Goal: Task Accomplishment & Management: Complete application form

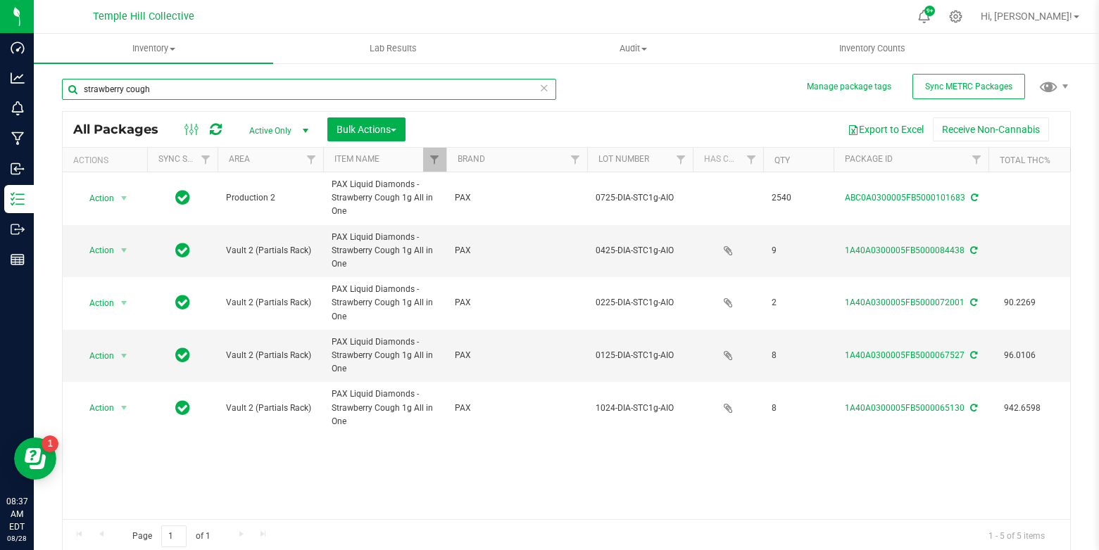
click at [163, 85] on input "strawberry cough" at bounding box center [309, 89] width 494 height 21
type input "96000"
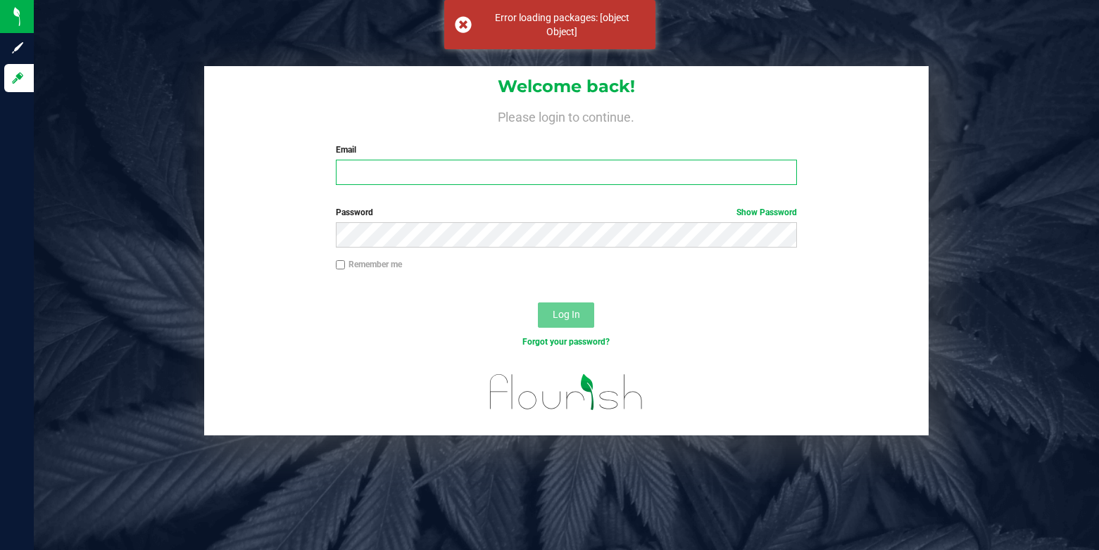
type input "[PERSON_NAME][EMAIL_ADDRESS][DOMAIN_NAME]"
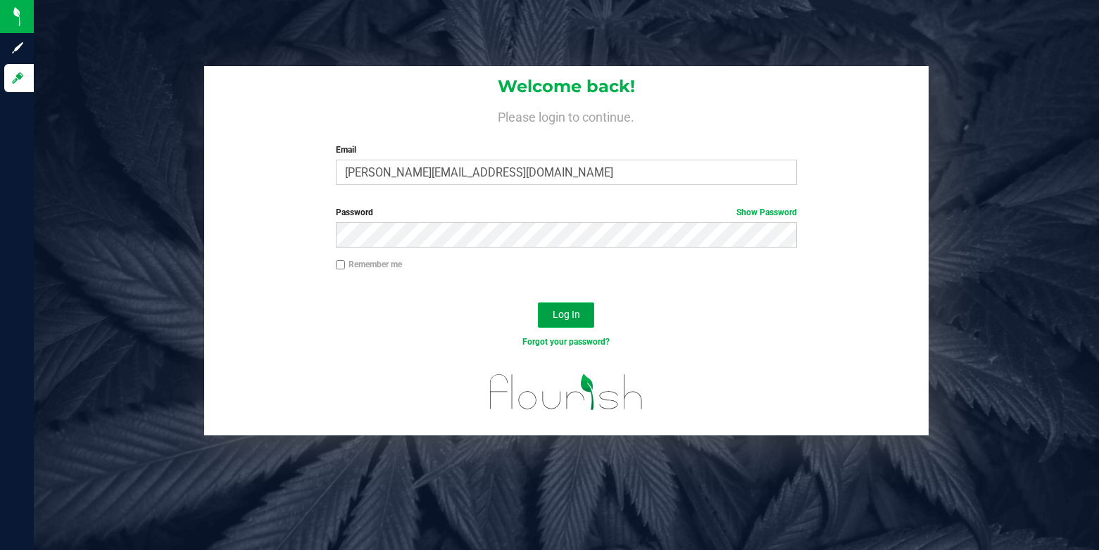
click at [562, 310] on span "Log In" at bounding box center [565, 314] width 27 height 11
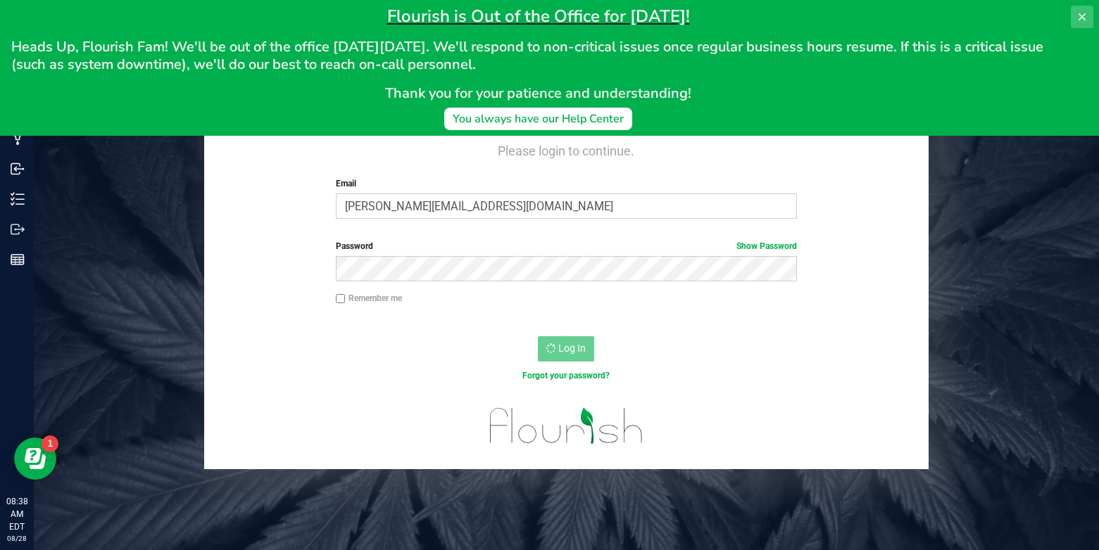
click at [1082, 18] on icon at bounding box center [1081, 16] width 11 height 11
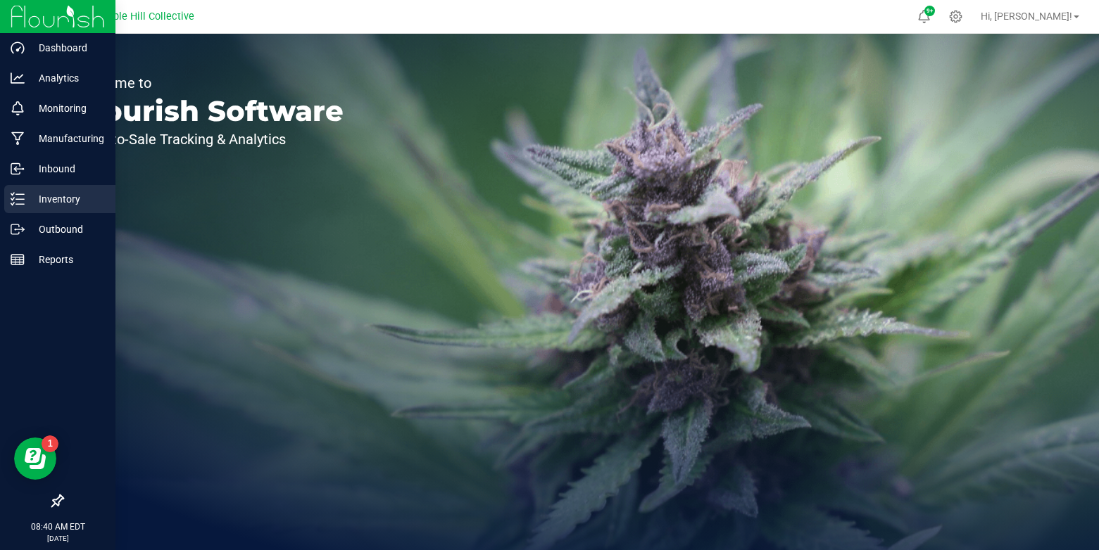
click at [20, 201] on icon at bounding box center [18, 199] width 14 height 14
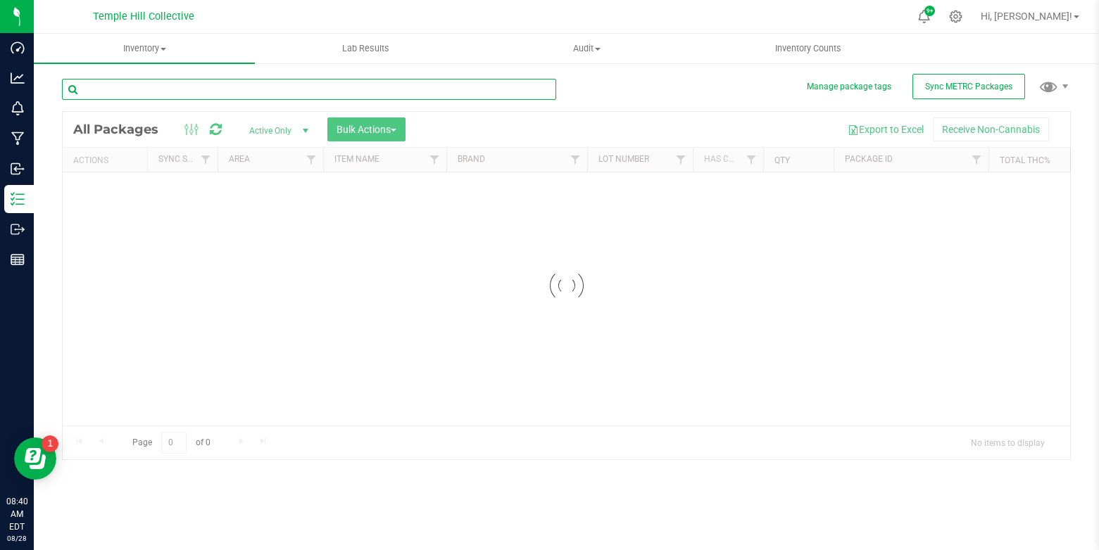
click at [304, 89] on input "text" at bounding box center [309, 89] width 494 height 21
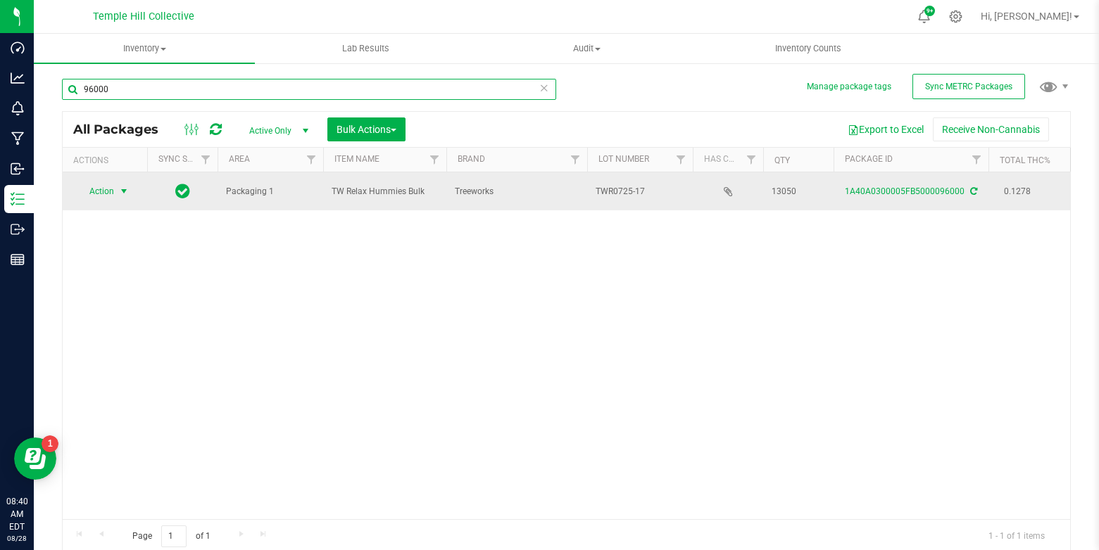
type input "96000"
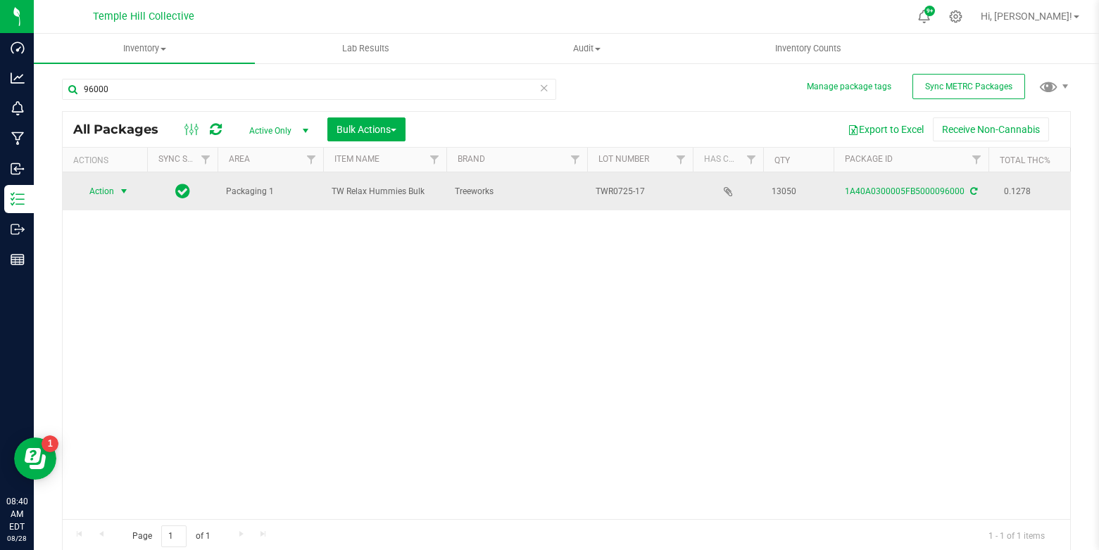
click at [127, 193] on span "select" at bounding box center [123, 191] width 11 height 11
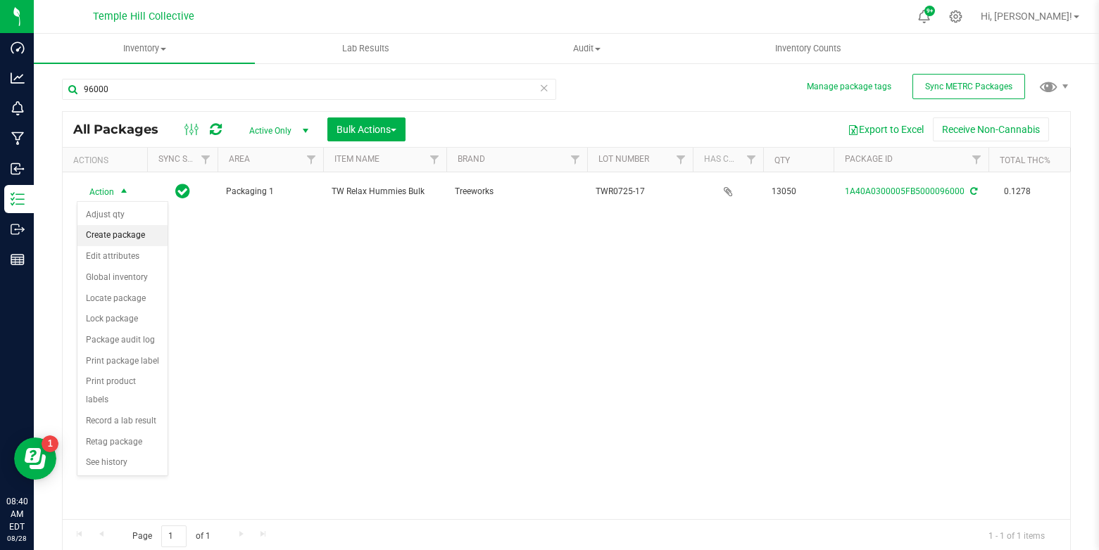
click at [108, 236] on li "Create package" at bounding box center [122, 235] width 90 height 21
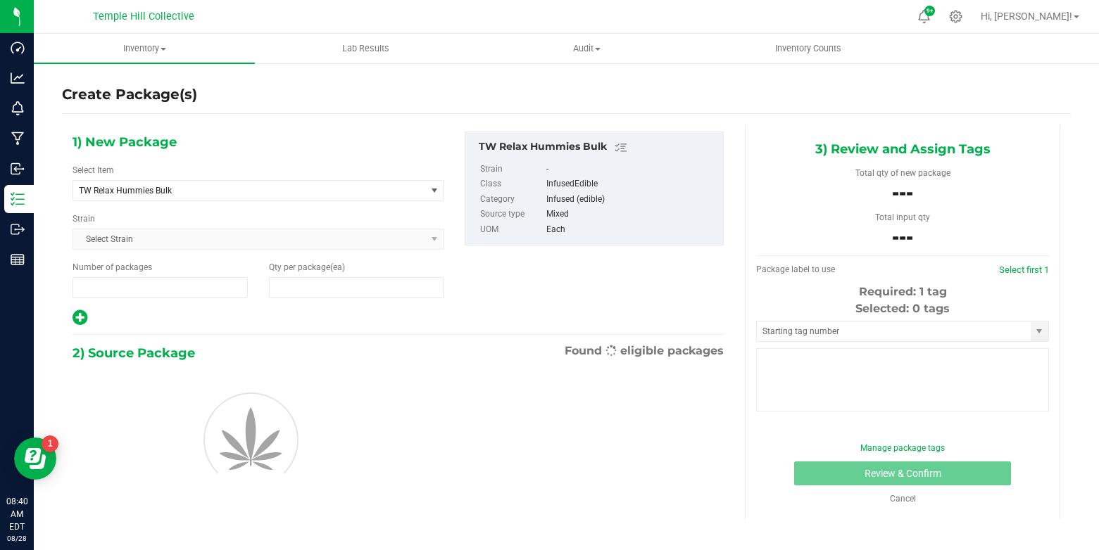
type input "1"
type input "0"
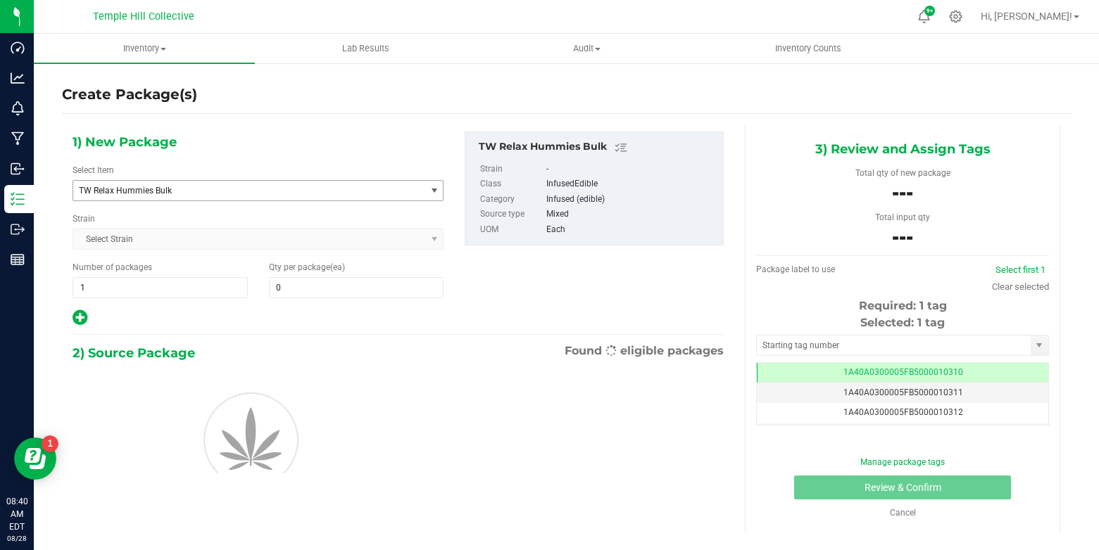
click at [429, 189] on span "select" at bounding box center [434, 190] width 11 height 11
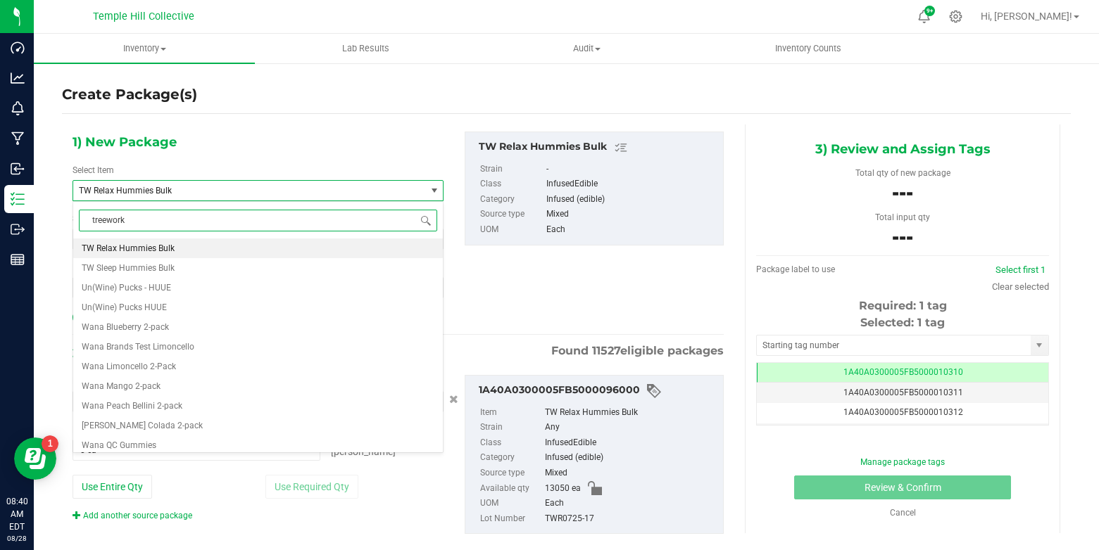
type input "treeworks"
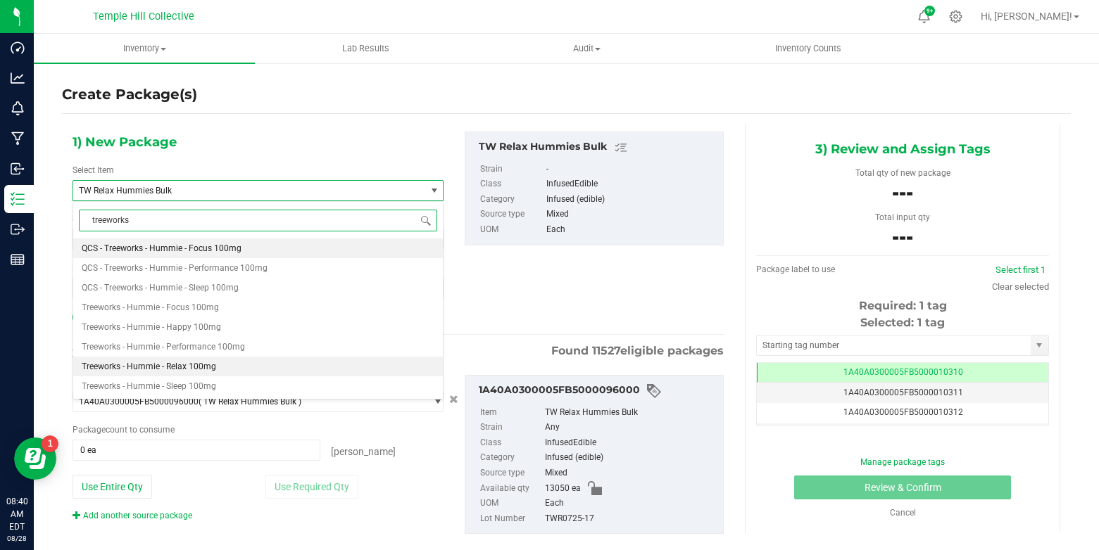
click at [184, 362] on span "Treeworks - Hummie - Relax 100mg" at bounding box center [149, 367] width 134 height 10
type input "0"
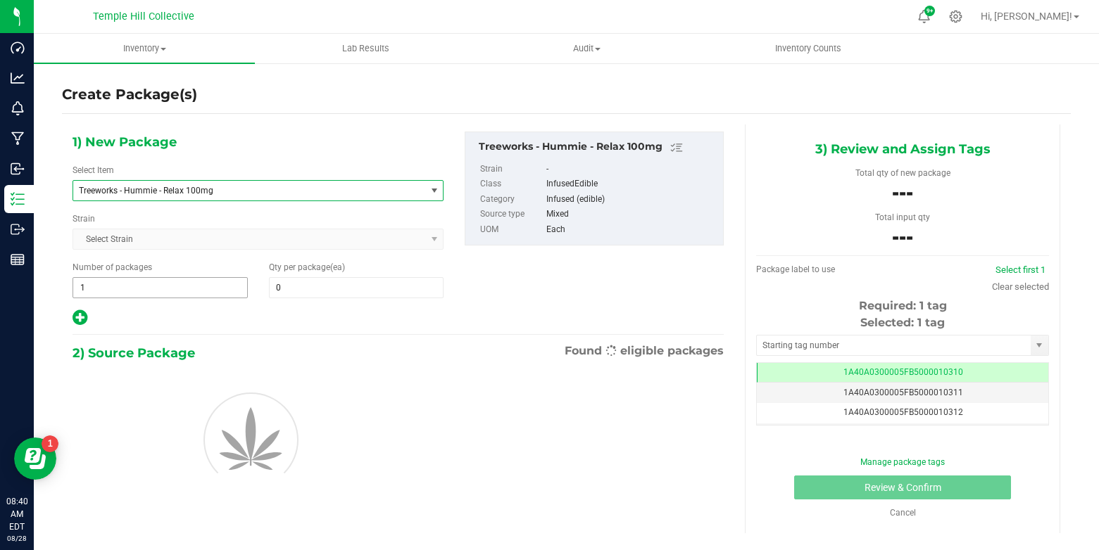
click at [170, 286] on input "1" at bounding box center [160, 288] width 174 height 20
type input "25"
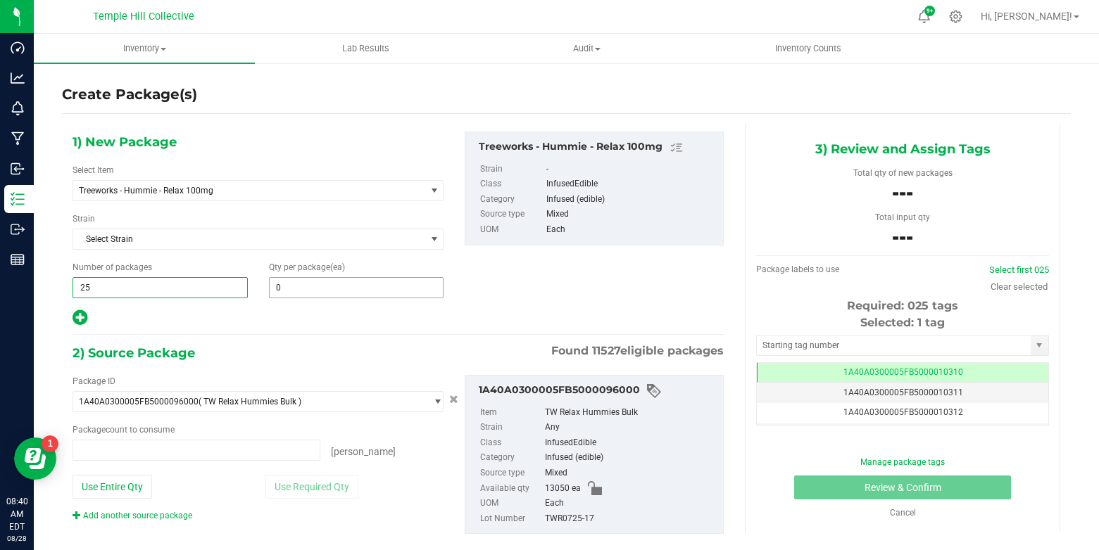
type input "0 ea"
click at [353, 293] on input "0" at bounding box center [357, 288] width 174 height 20
type input "25"
type input "50"
click at [306, 324] on div at bounding box center [257, 318] width 371 height 18
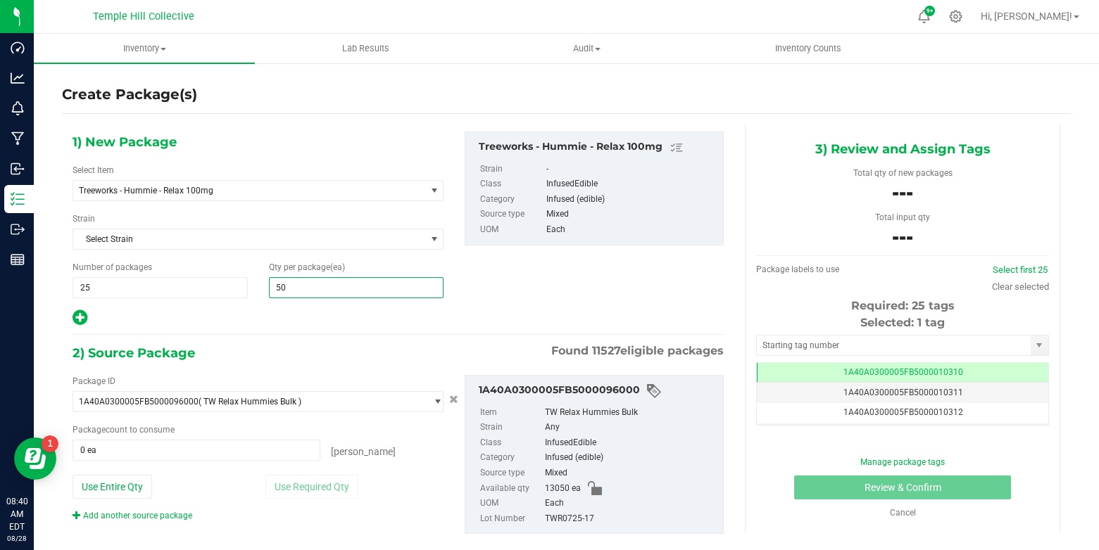
type input "50"
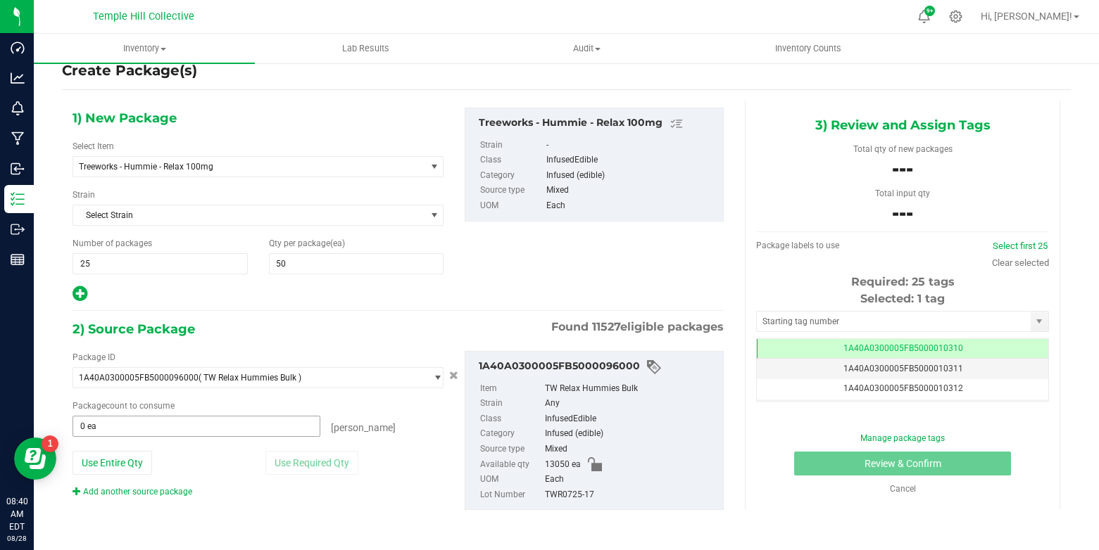
click at [159, 427] on input "0 ea" at bounding box center [196, 427] width 246 height 20
type input "0 ea"
click at [217, 432] on input "0 ea" at bounding box center [196, 427] width 246 height 20
type input "12940"
click at [574, 495] on div "TWR0725-17" at bounding box center [631, 495] width 172 height 15
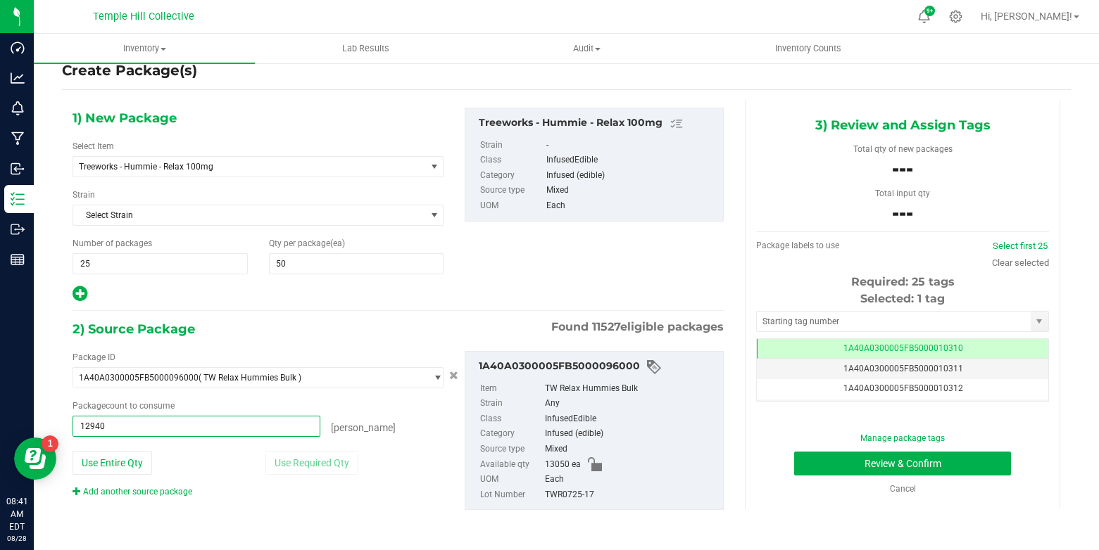
type input "12940 ea"
click at [574, 495] on div "TWR0725-17" at bounding box center [631, 495] width 172 height 15
copy div "TWR0725-17"
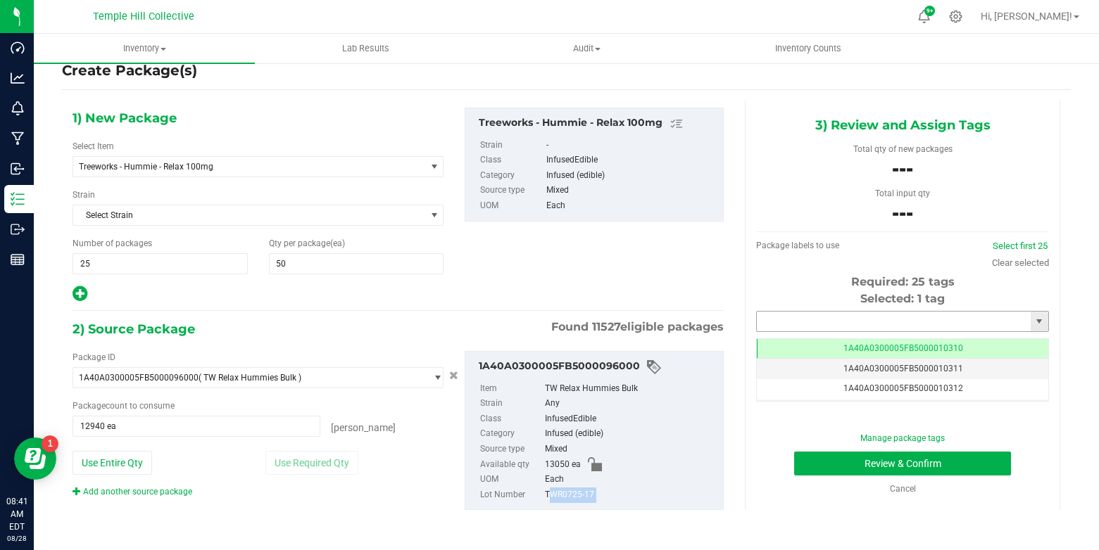
click at [823, 321] on input "text" at bounding box center [894, 322] width 274 height 20
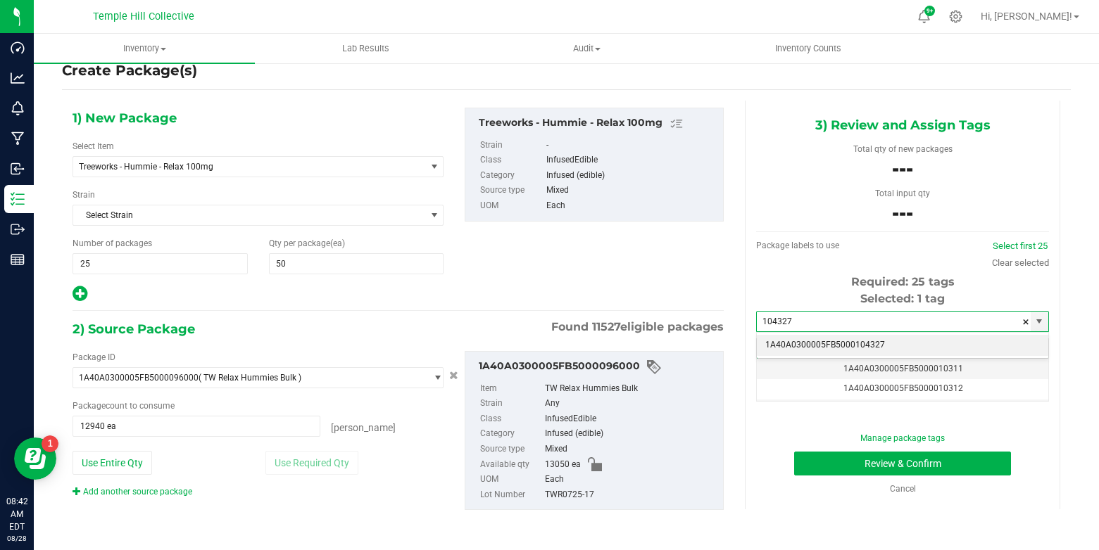
click at [867, 346] on li "1A40A0300005FB5000104327" at bounding box center [902, 345] width 291 height 21
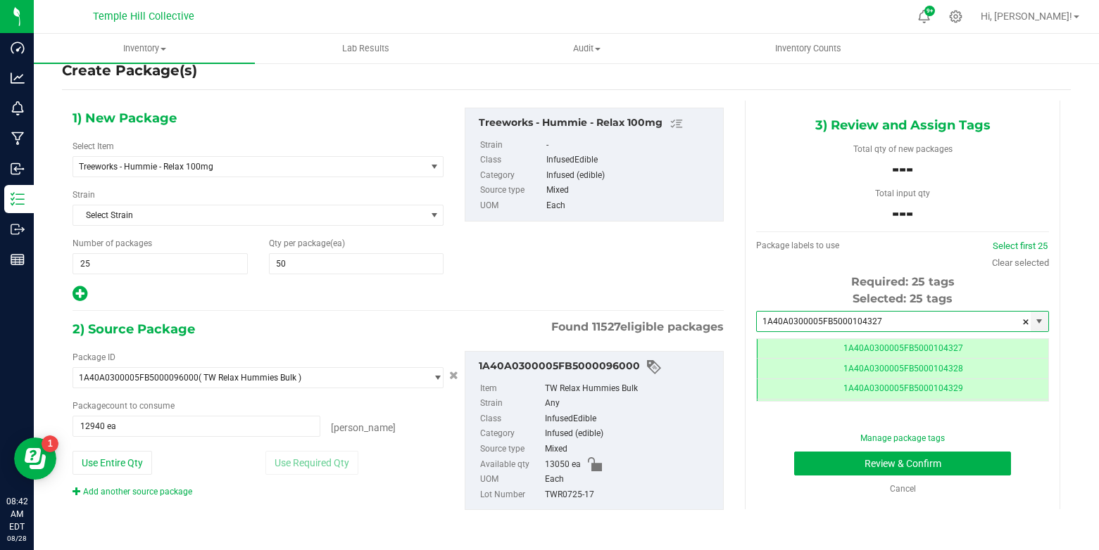
scroll to position [0, -1]
type input "1A40A0300005FB5000104327"
click at [830, 460] on button "Review & Confirm" at bounding box center [902, 464] width 217 height 24
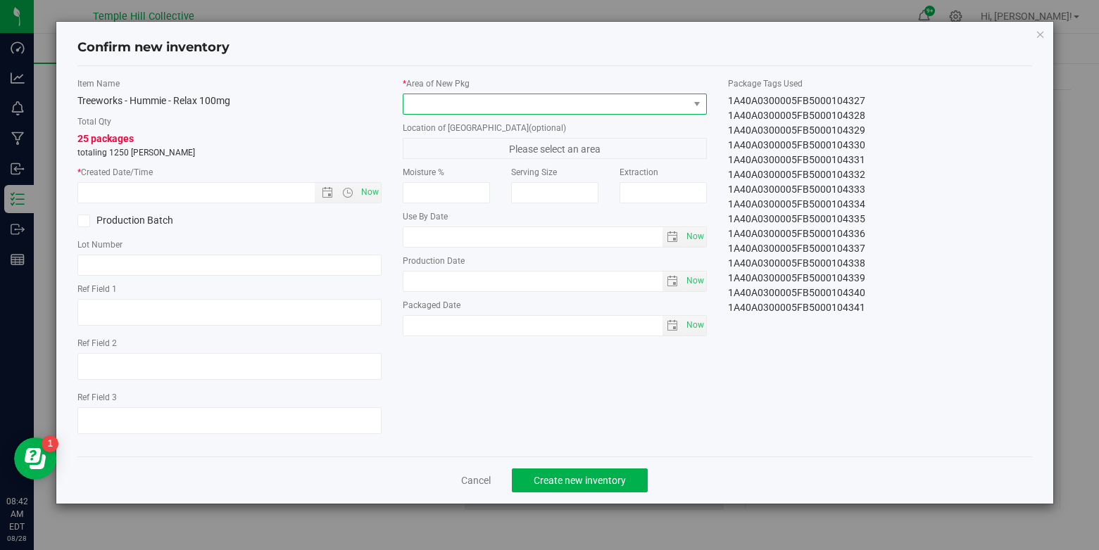
click at [683, 109] on span at bounding box center [545, 104] width 285 height 20
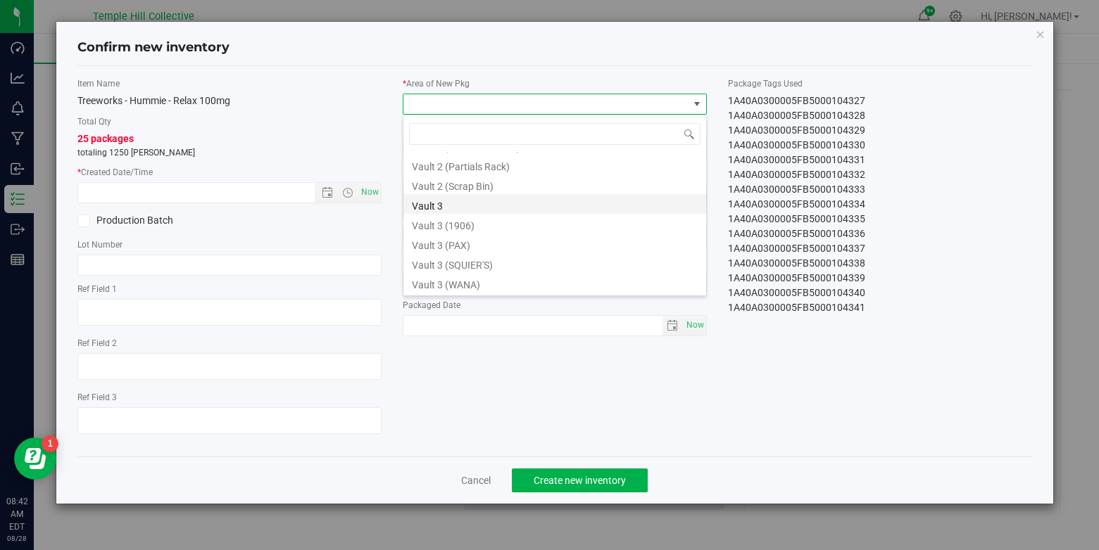
click at [428, 201] on li "Vault 3" at bounding box center [554, 204] width 303 height 20
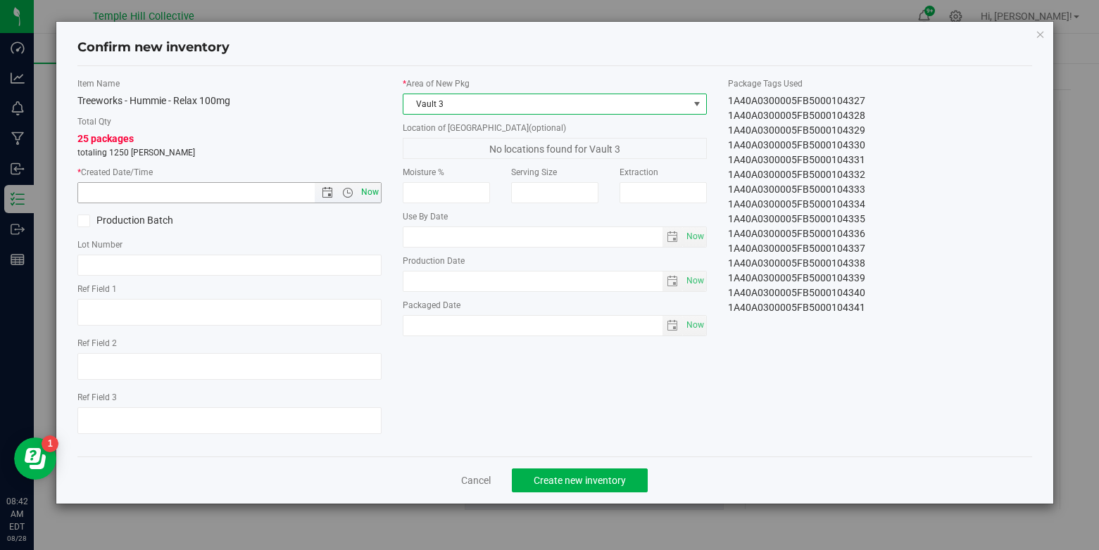
click at [367, 192] on span "Now" at bounding box center [370, 192] width 24 height 20
type input "[DATE] 8:42 AM"
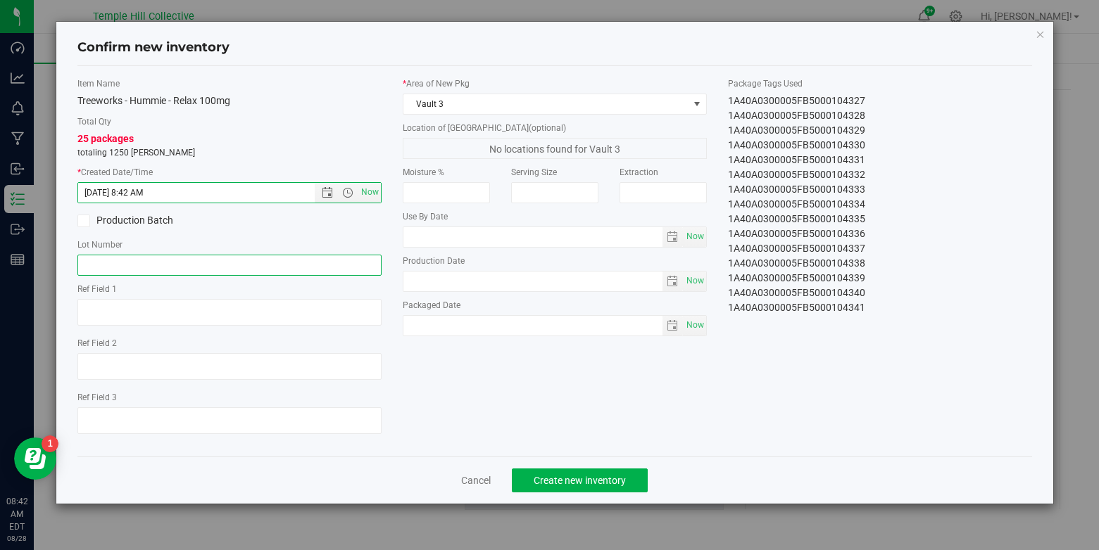
click at [172, 262] on input "text" at bounding box center [229, 265] width 304 height 21
paste input "TWR0725-17"
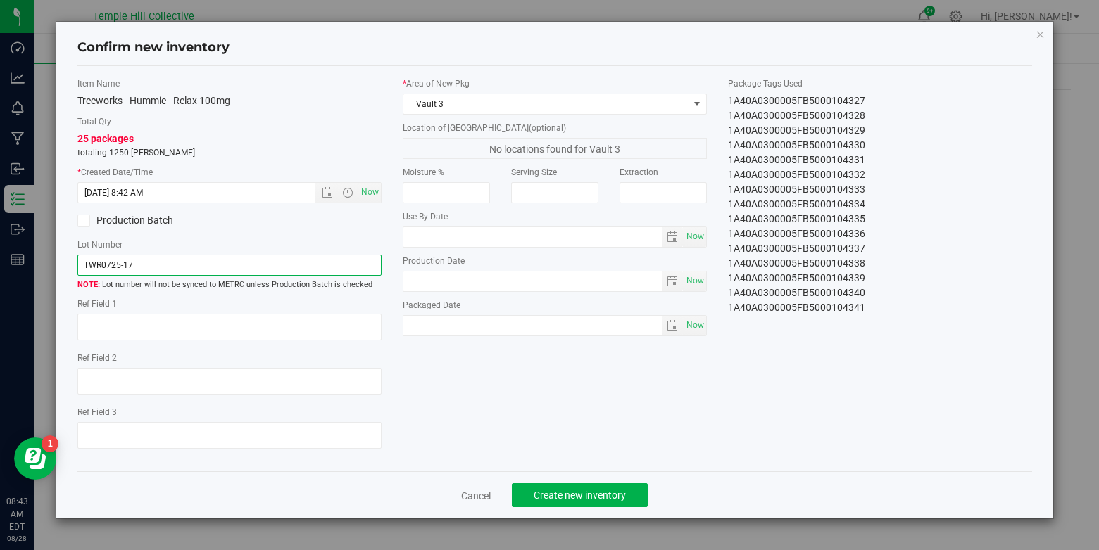
type input "TWR0725-17"
click at [852, 198] on div "1A40A0300005FB5000104334" at bounding box center [880, 204] width 304 height 15
click at [809, 173] on div "1A40A0300005FB5000104332" at bounding box center [880, 174] width 304 height 15
click at [859, 141] on div "1A40A0300005FB5000104330" at bounding box center [880, 145] width 304 height 15
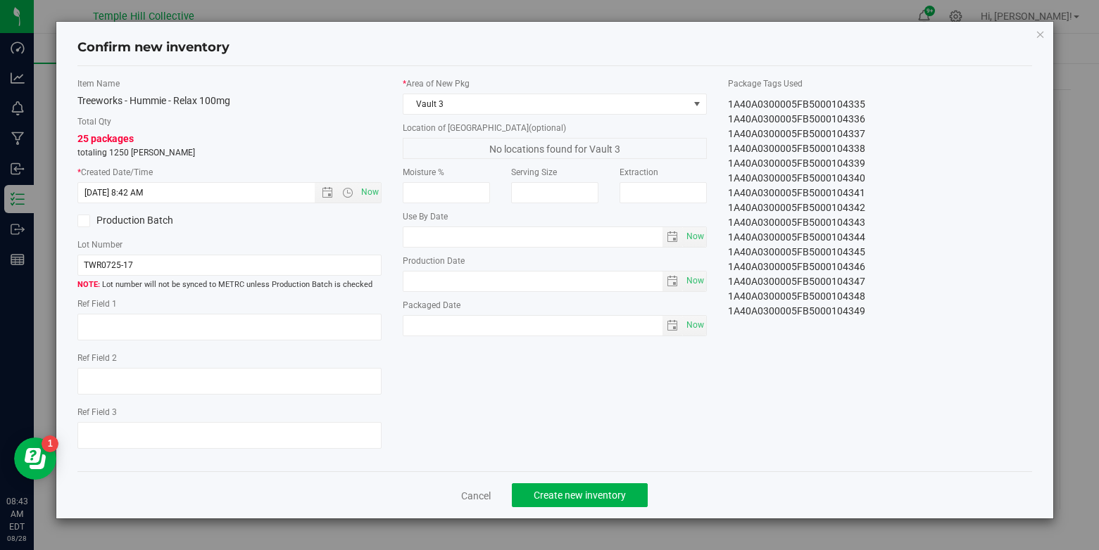
scroll to position [148, 0]
click at [471, 495] on link "Cancel" at bounding box center [476, 496] width 30 height 14
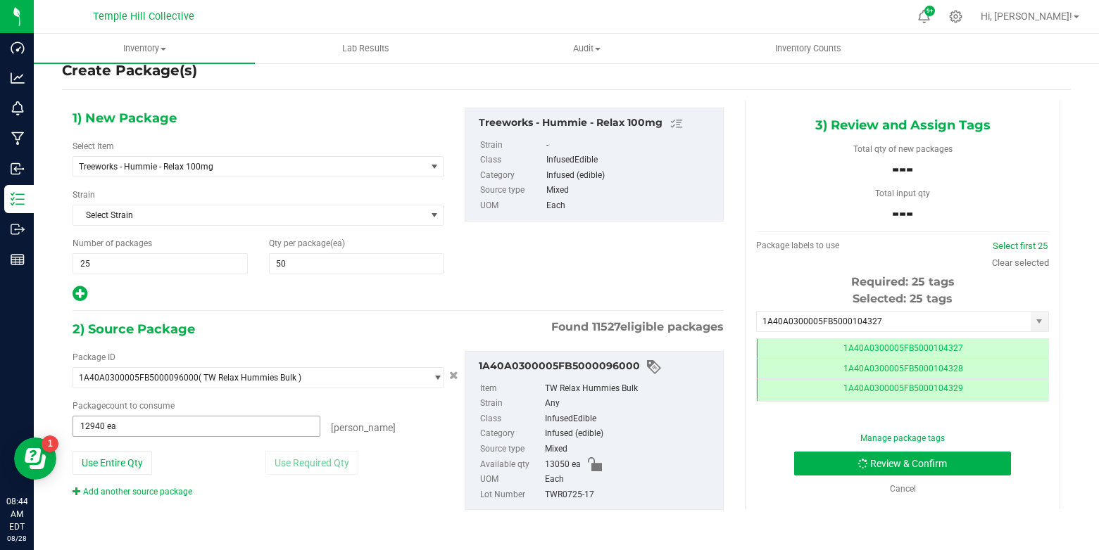
click at [101, 424] on input "12940 ea" at bounding box center [196, 427] width 246 height 20
type input "12500"
click at [745, 444] on div "3) Review and Assign Tags Total qty of new packages --- Total input qty --- Pac…" at bounding box center [902, 305] width 315 height 409
type input "12500 ea"
click at [989, 464] on button "Review & Confirm" at bounding box center [902, 464] width 217 height 24
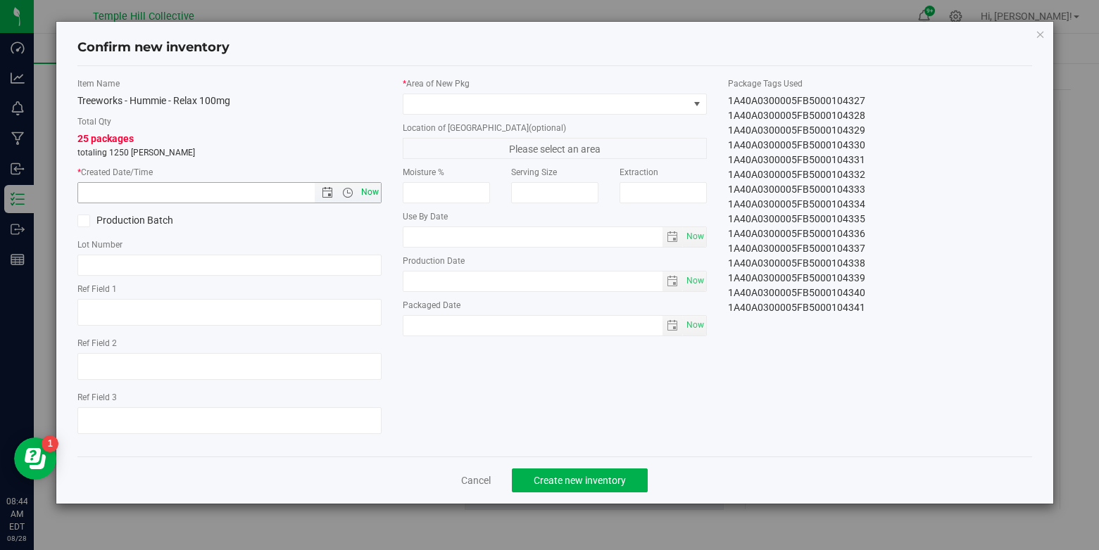
click at [366, 189] on span "Now" at bounding box center [370, 192] width 24 height 20
type input "[DATE] 8:44 AM"
click at [170, 262] on input "text" at bounding box center [229, 265] width 304 height 21
paste input "TWR0725-17"
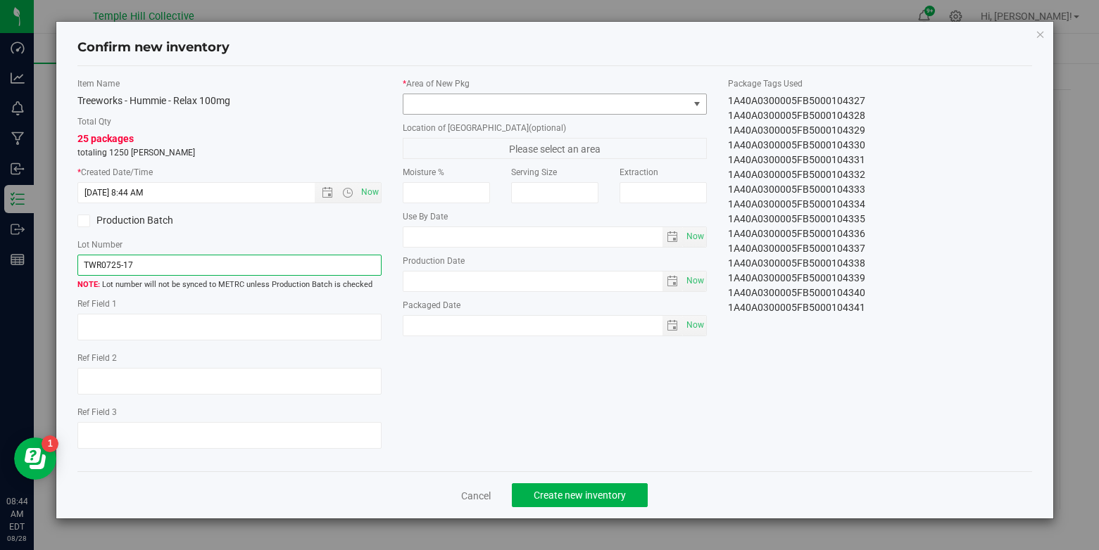
type input "TWR0725-17"
click at [692, 103] on span at bounding box center [696, 104] width 11 height 11
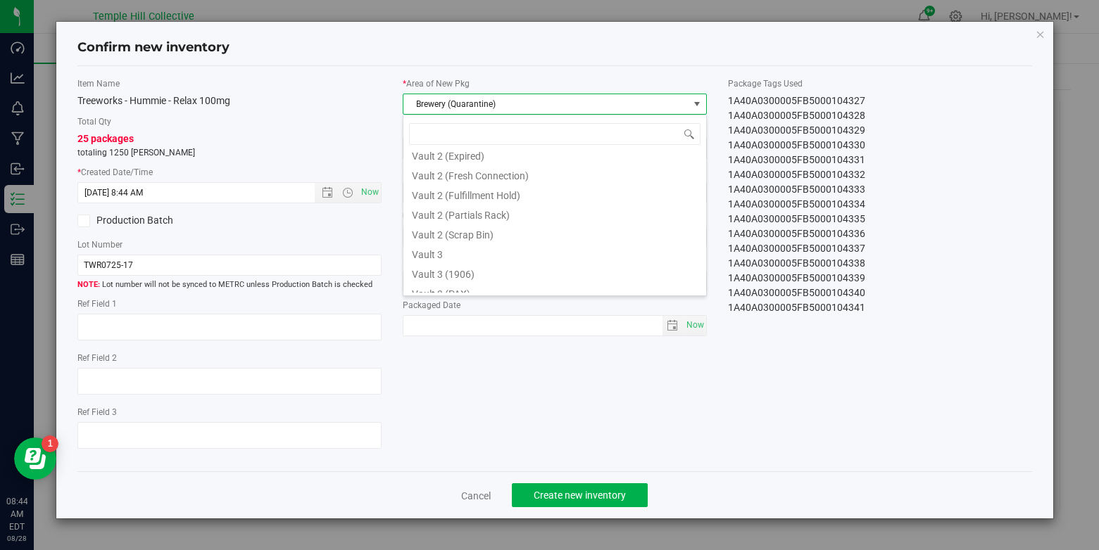
scroll to position [541, 0]
click at [439, 249] on li "Vault 3" at bounding box center [554, 251] width 303 height 20
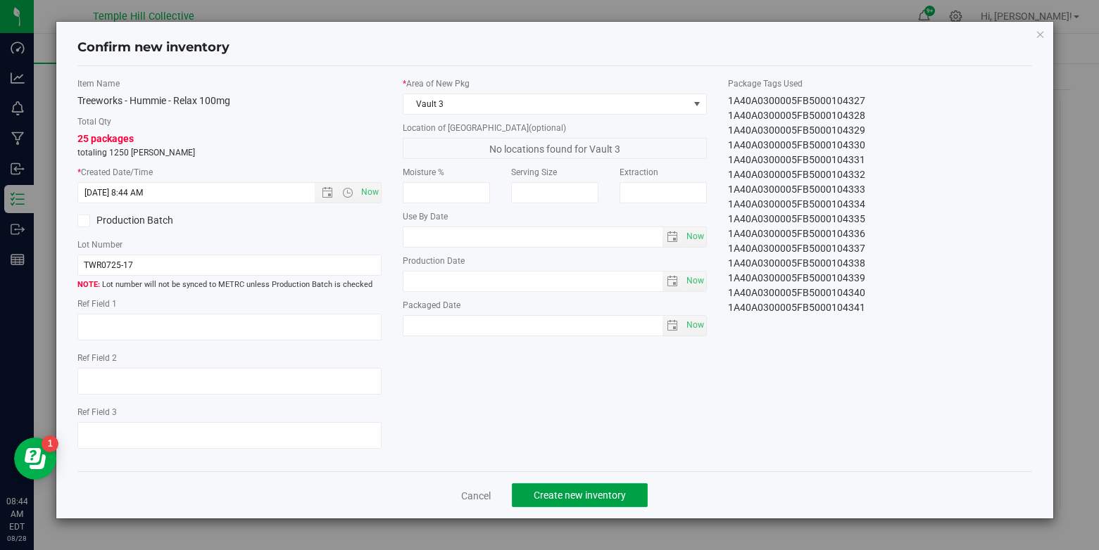
click at [590, 494] on span "Create new inventory" at bounding box center [579, 495] width 92 height 11
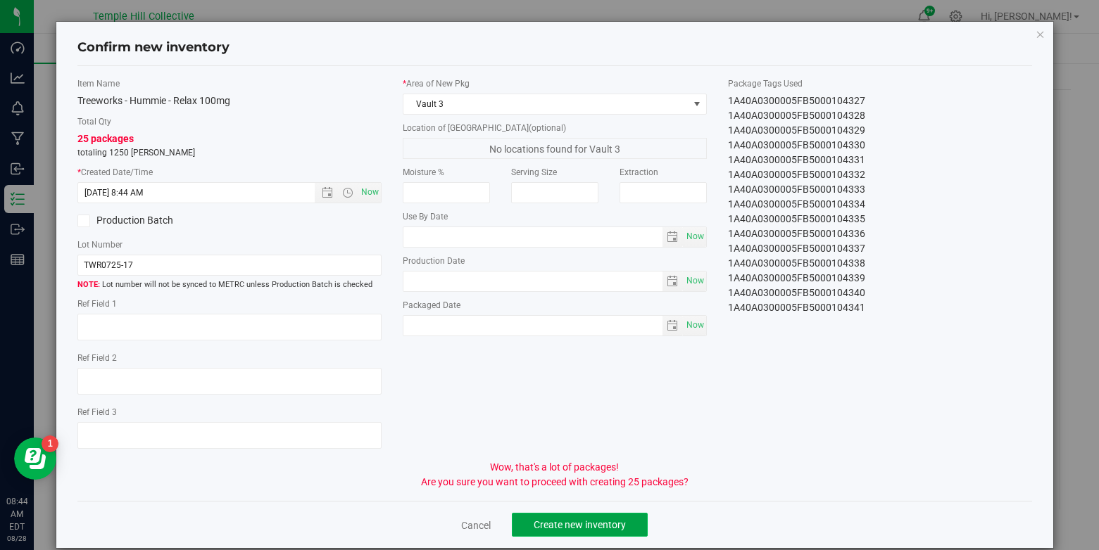
click at [613, 522] on span "Create new inventory" at bounding box center [579, 524] width 92 height 11
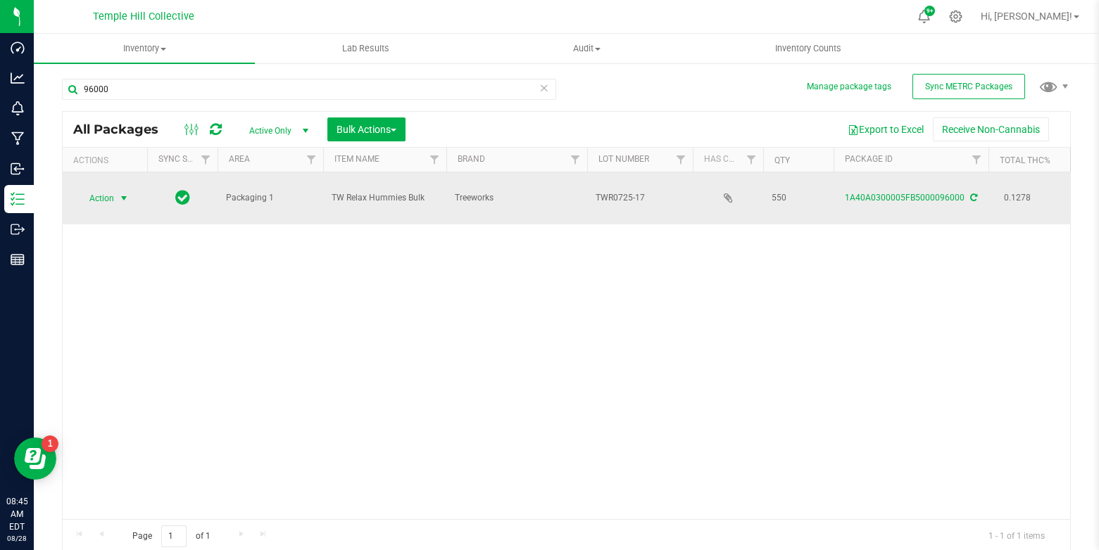
click at [122, 193] on span "select" at bounding box center [123, 198] width 11 height 11
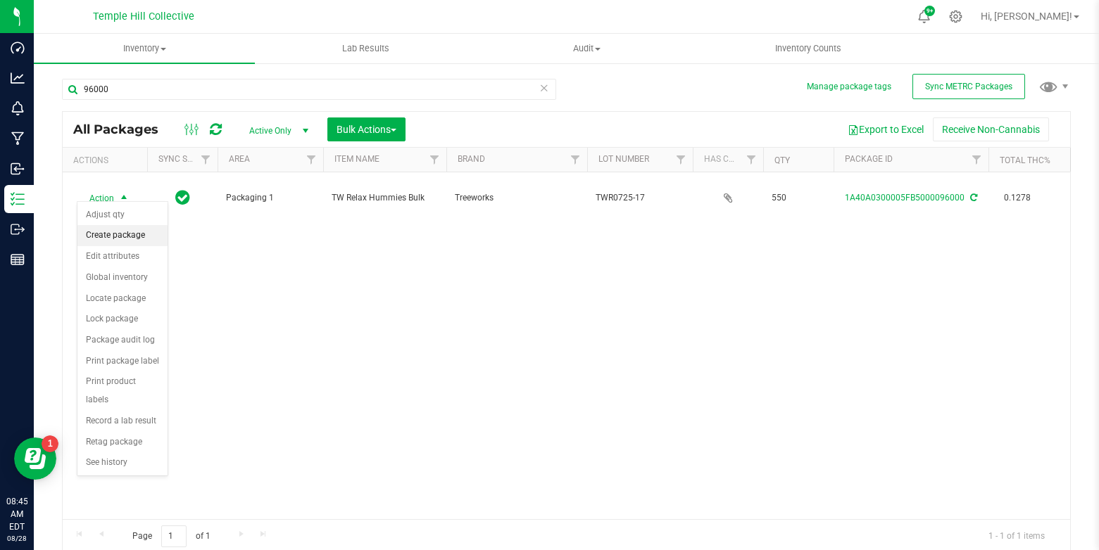
click at [145, 229] on li "Create package" at bounding box center [122, 235] width 90 height 21
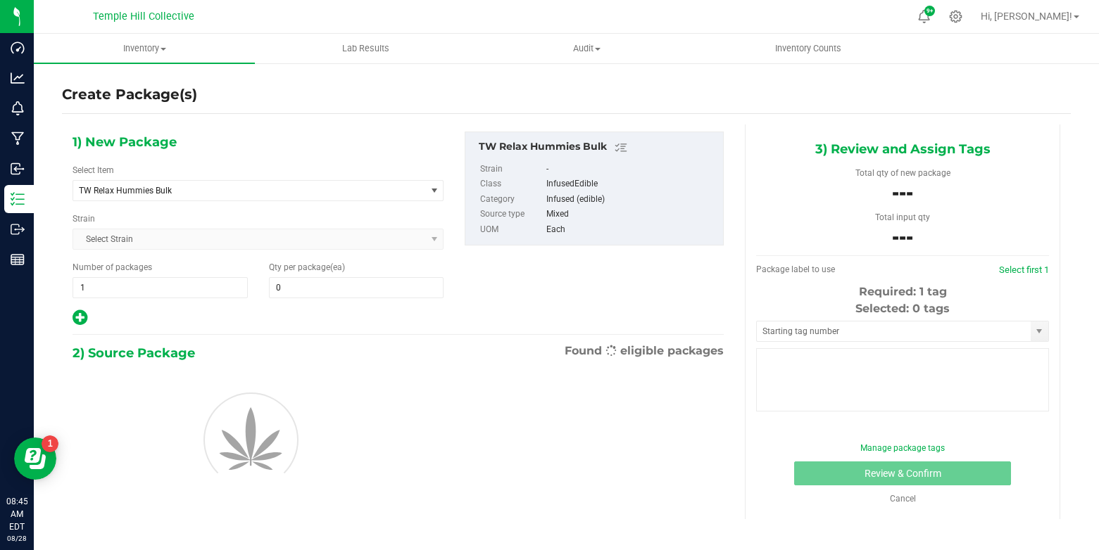
type input "0"
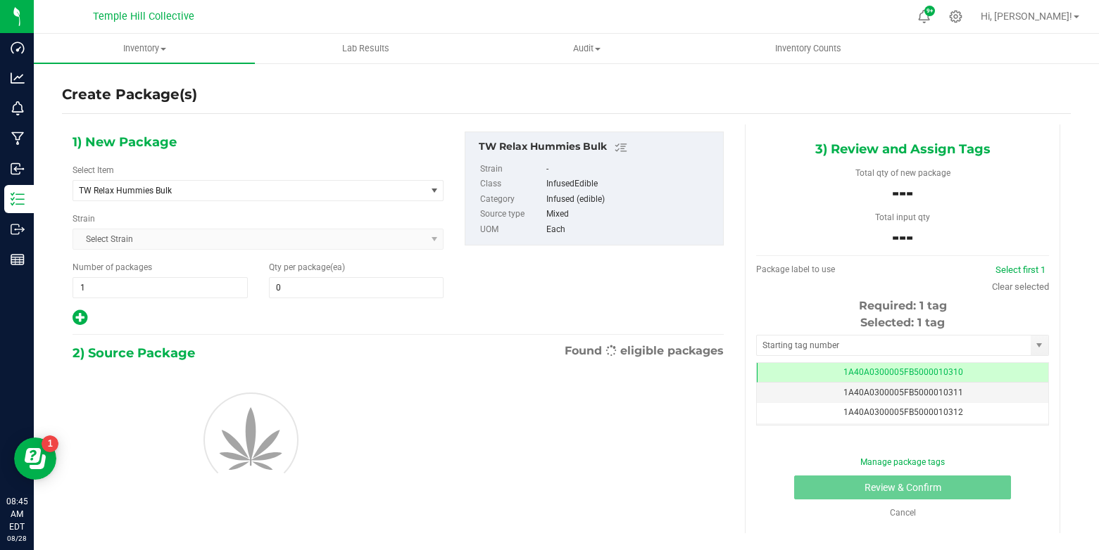
scroll to position [0, -1]
click at [210, 186] on span "TW Relax Hummies Bulk" at bounding box center [242, 191] width 327 height 10
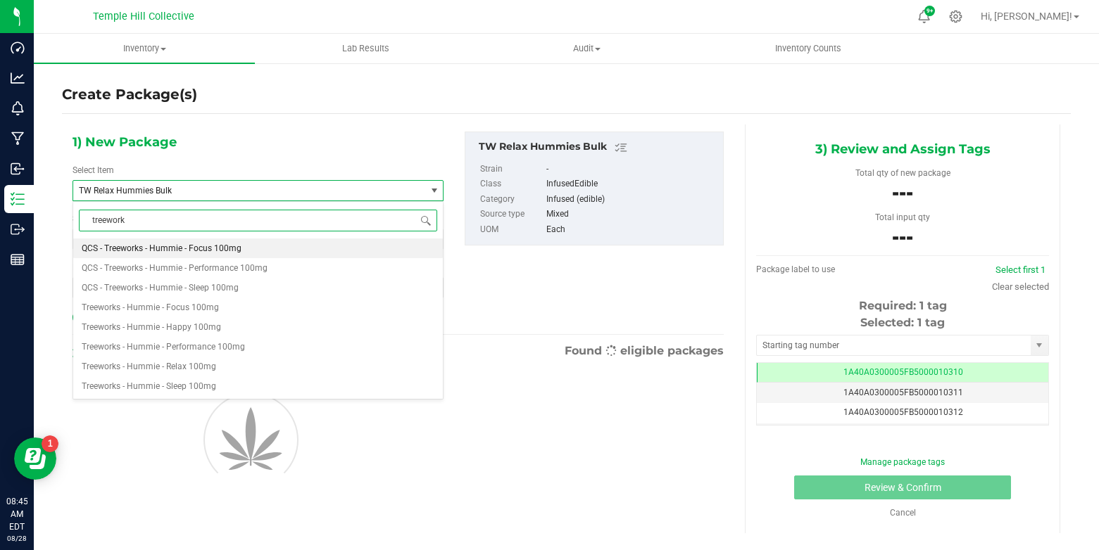
type input "treeworks"
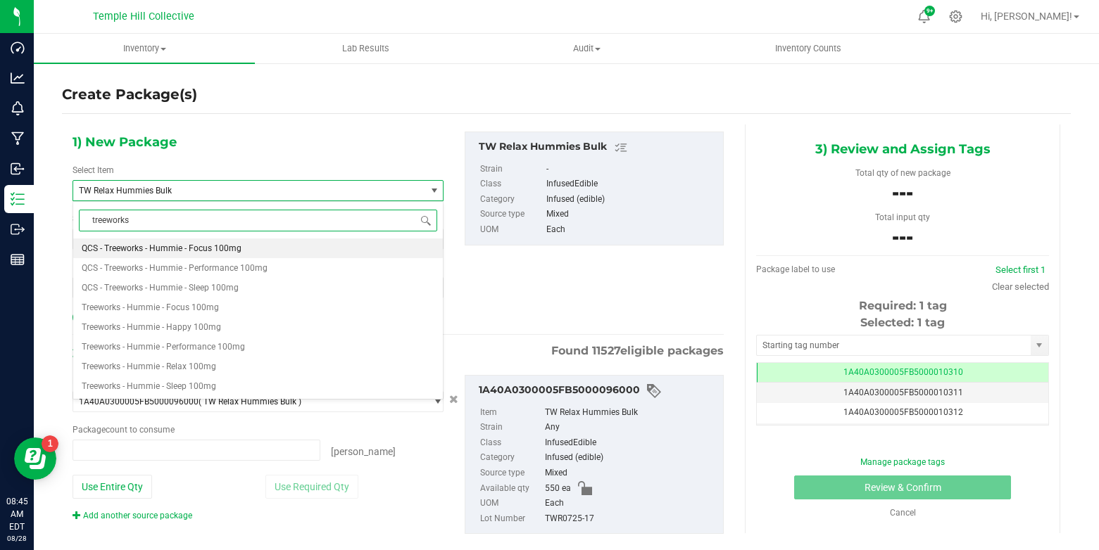
type input "0 ea"
click at [205, 368] on span "Treeworks - Hummie - Relax 100mg" at bounding box center [149, 367] width 134 height 10
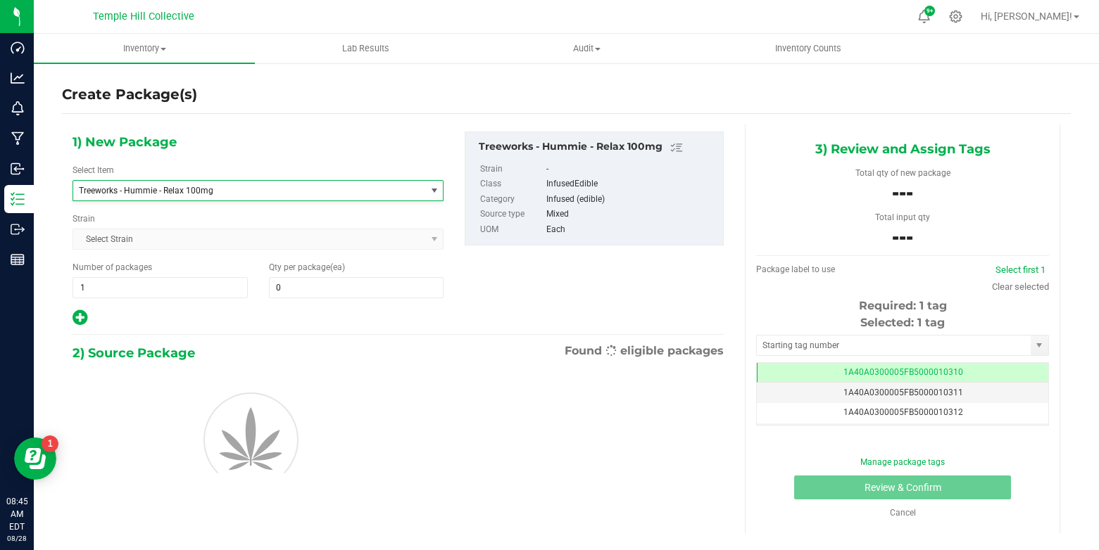
type input "0"
click at [301, 288] on input "0" at bounding box center [357, 288] width 174 height 20
click at [0, 0] on input "text" at bounding box center [0, 0] width 0 height 0
type input "44"
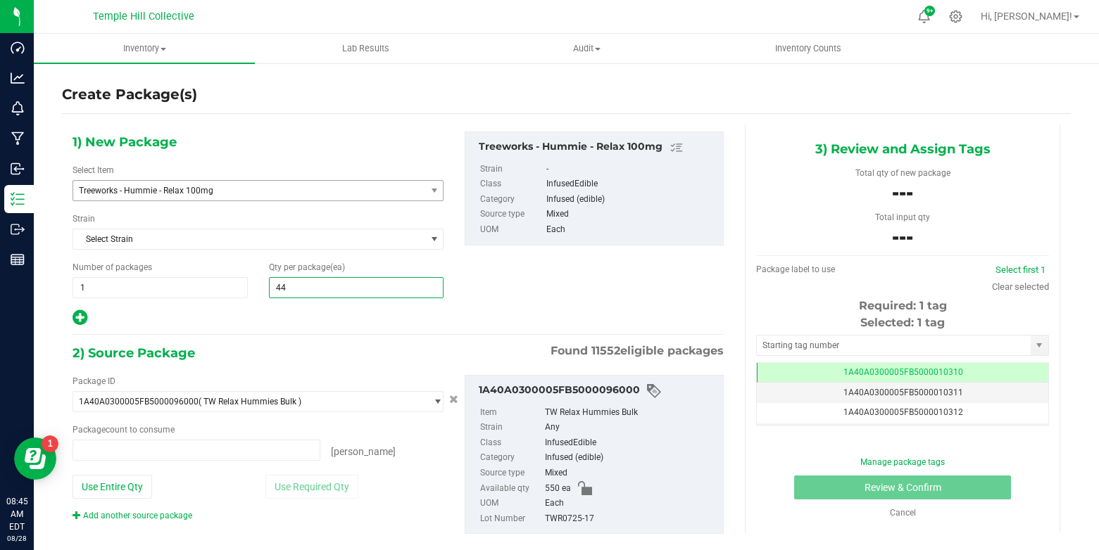
type input "0 ea"
type input "0"
click at [175, 450] on input "0 ea" at bounding box center [196, 451] width 246 height 20
type input "44"
click at [0, 0] on input "text" at bounding box center [0, 0] width 0 height 0
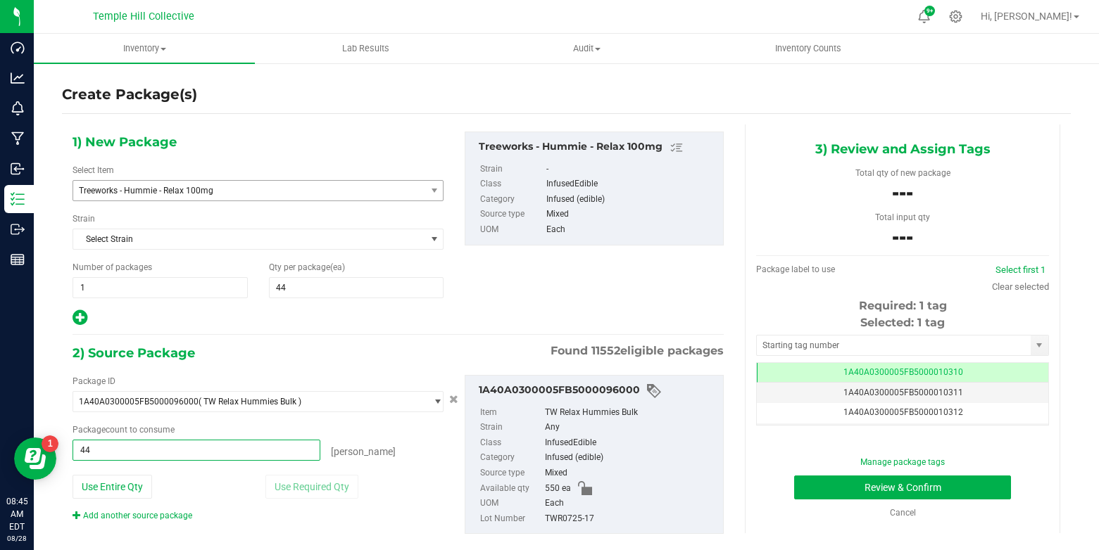
type input "440"
click at [785, 343] on input "text" at bounding box center [894, 346] width 274 height 20
type input "440 ea"
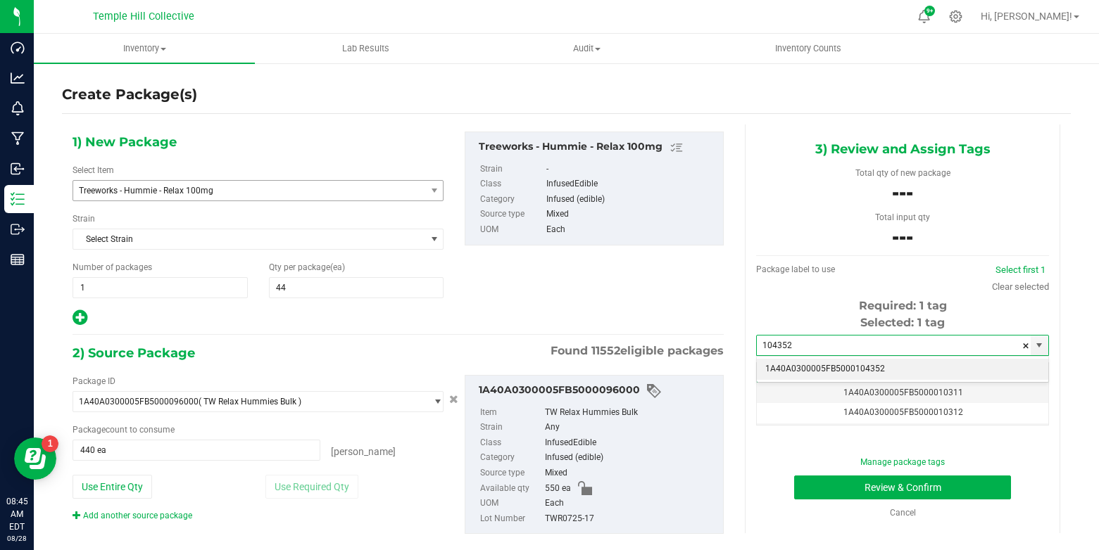
click at [825, 370] on li "1A40A0300005FB5000104352" at bounding box center [902, 369] width 291 height 21
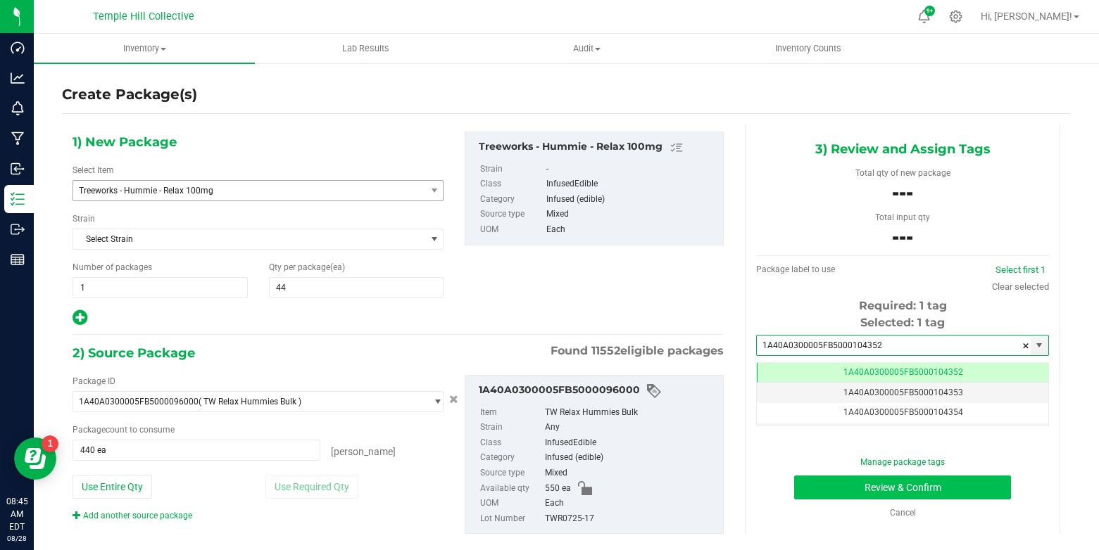
type input "1A40A0300005FB5000104352"
click at [813, 486] on button "Review & Confirm" at bounding box center [902, 488] width 217 height 24
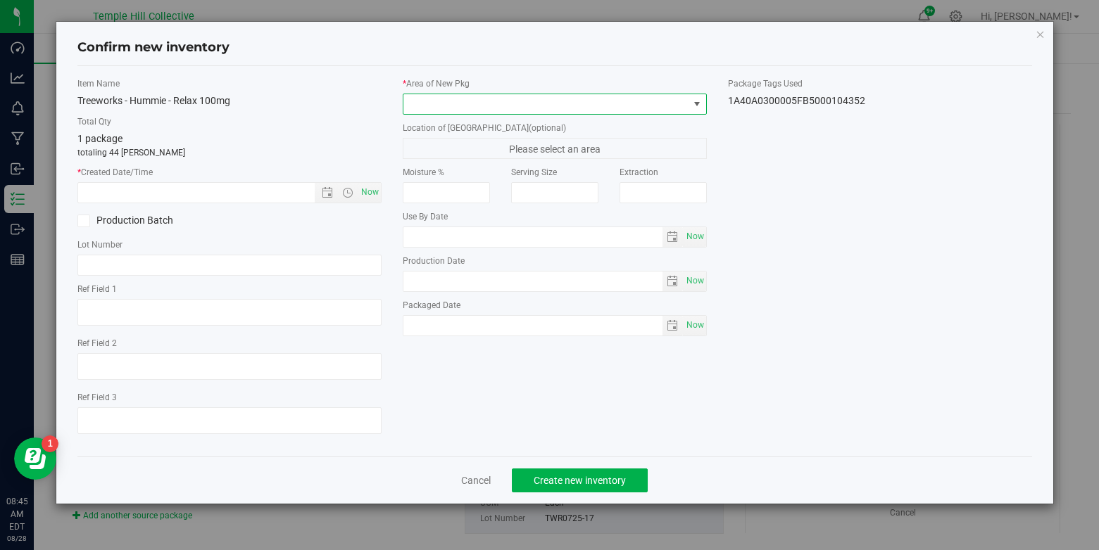
click at [698, 104] on span at bounding box center [696, 104] width 11 height 11
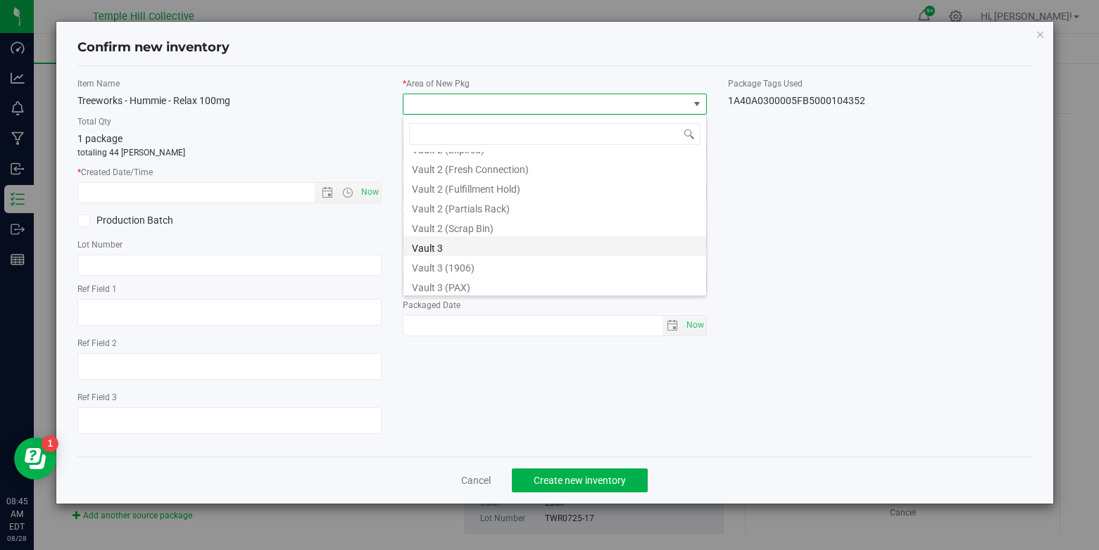
click at [425, 246] on li "Vault 3" at bounding box center [554, 246] width 303 height 20
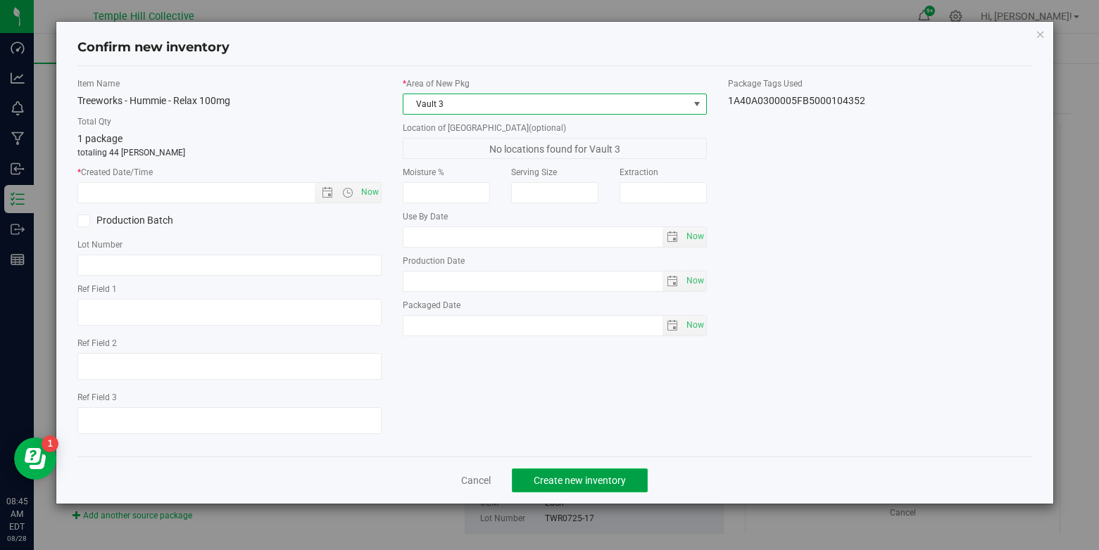
click at [553, 476] on span "Create new inventory" at bounding box center [579, 480] width 92 height 11
click at [369, 190] on span "Now" at bounding box center [370, 192] width 24 height 20
type input "[DATE] 8:46 AM"
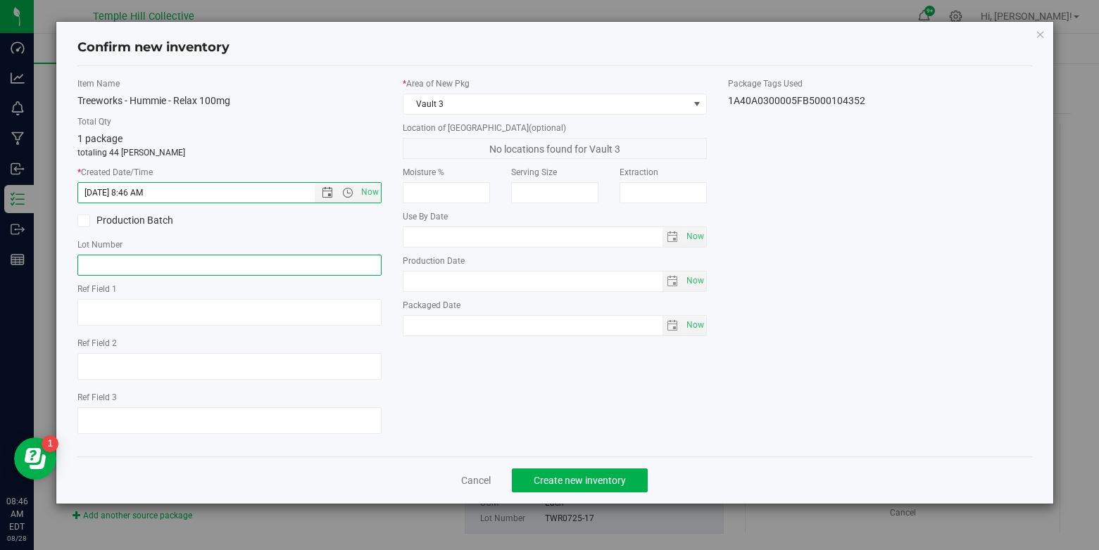
click at [146, 264] on input "text" at bounding box center [229, 265] width 304 height 21
paste input "TWR0725-17"
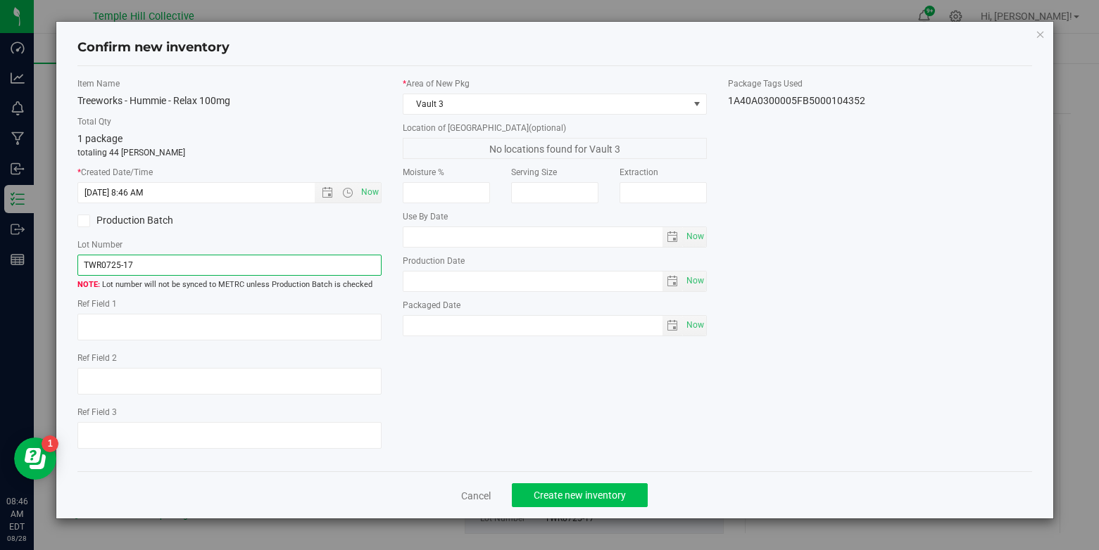
type input "TWR0725-17"
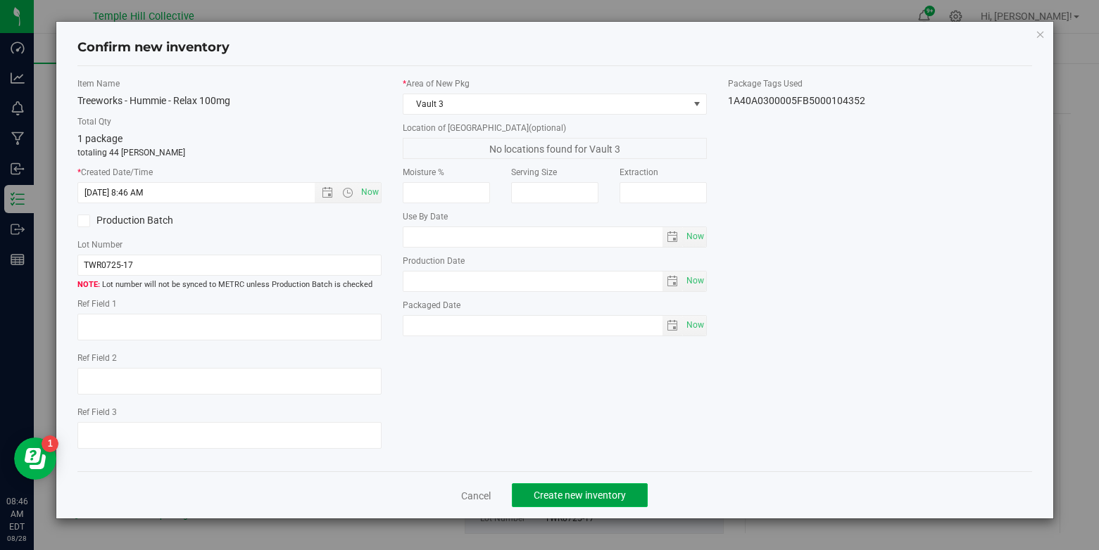
click at [629, 491] on button "Create new inventory" at bounding box center [580, 495] width 136 height 24
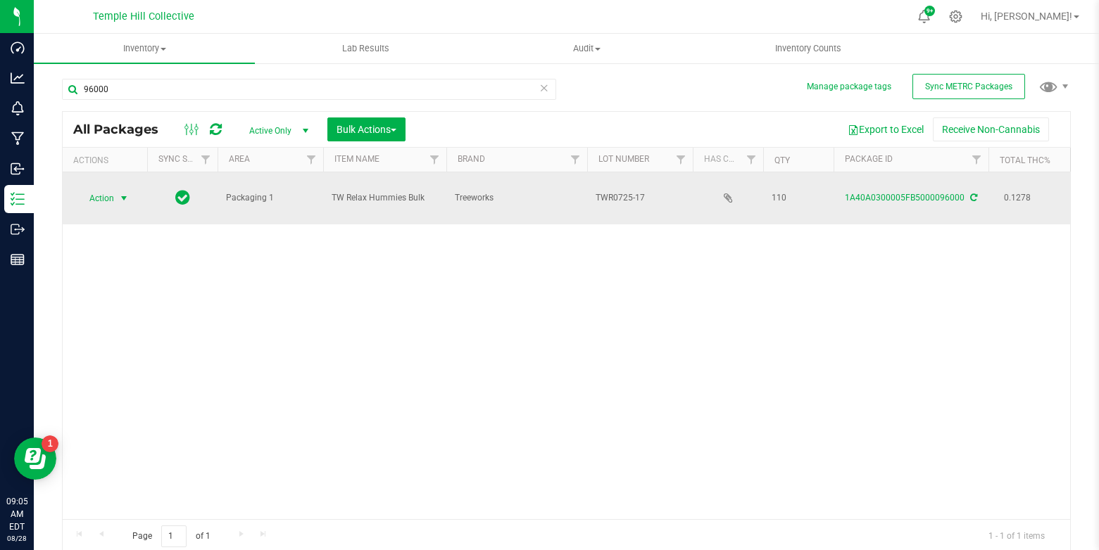
click at [116, 189] on span "select" at bounding box center [124, 199] width 18 height 20
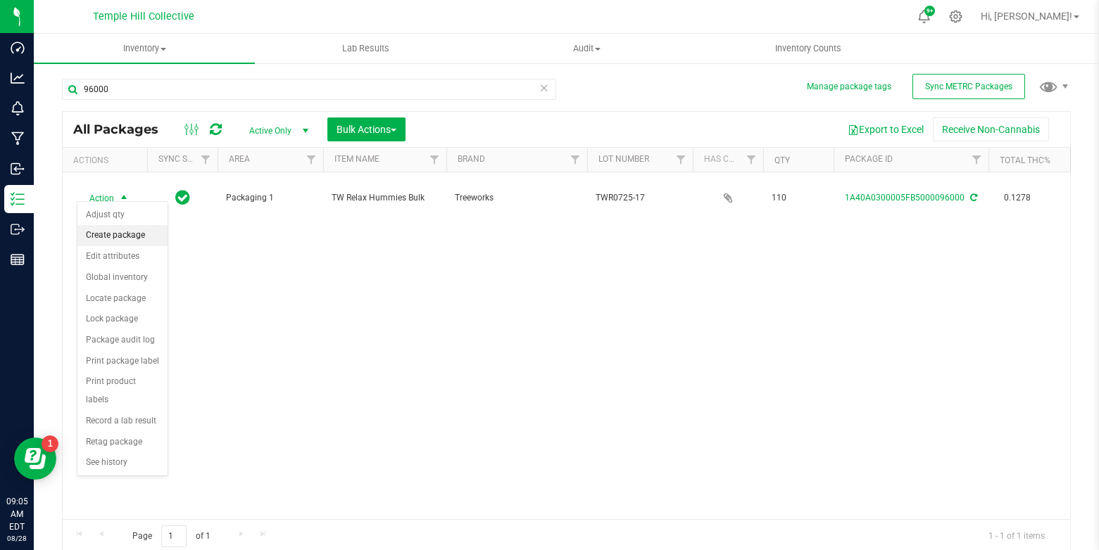
click at [115, 233] on li "Create package" at bounding box center [122, 235] width 90 height 21
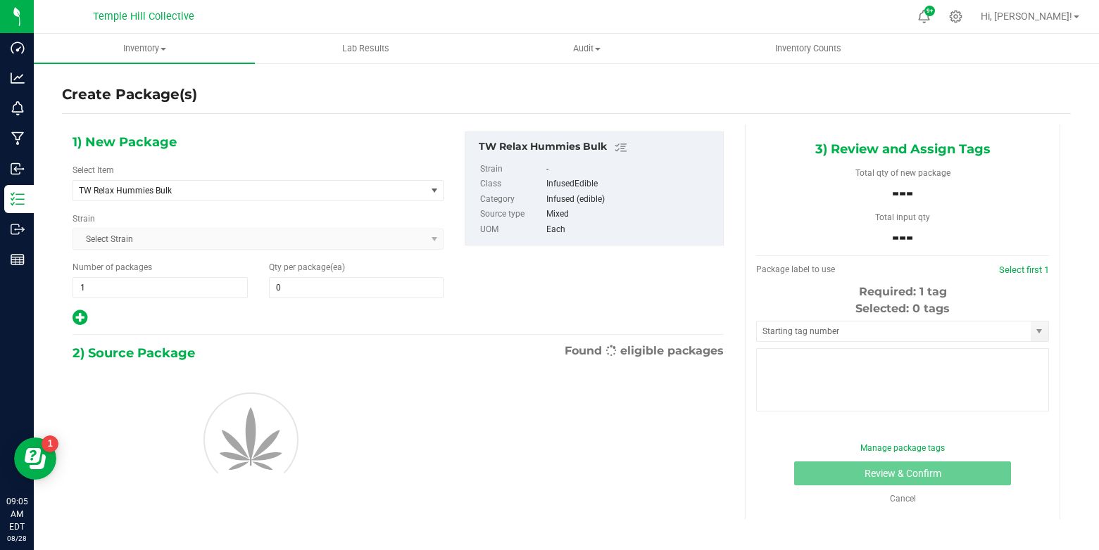
type input "0"
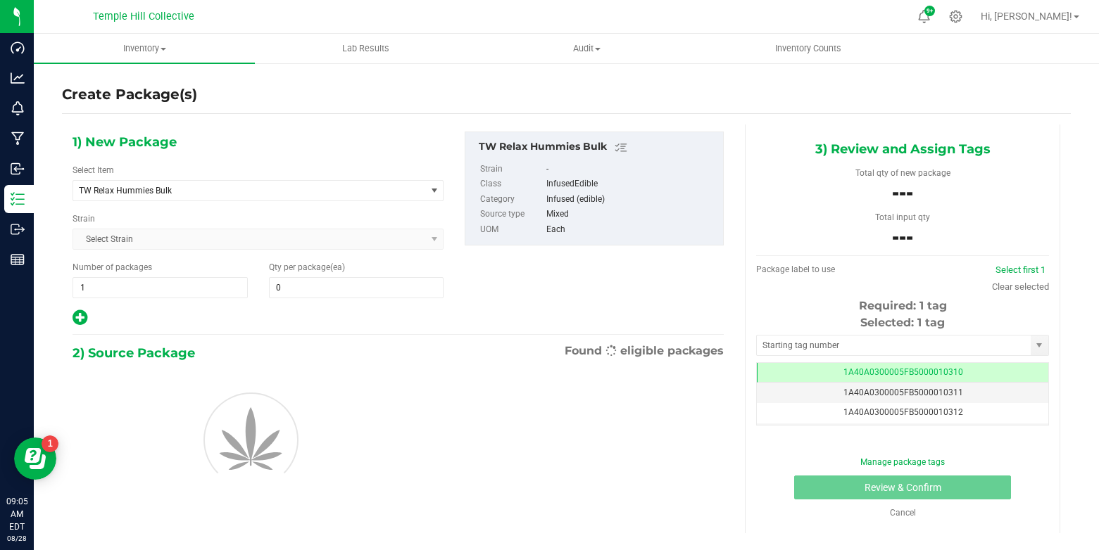
scroll to position [0, -1]
click at [308, 189] on span "TW Relax Hummies Bulk" at bounding box center [242, 191] width 327 height 10
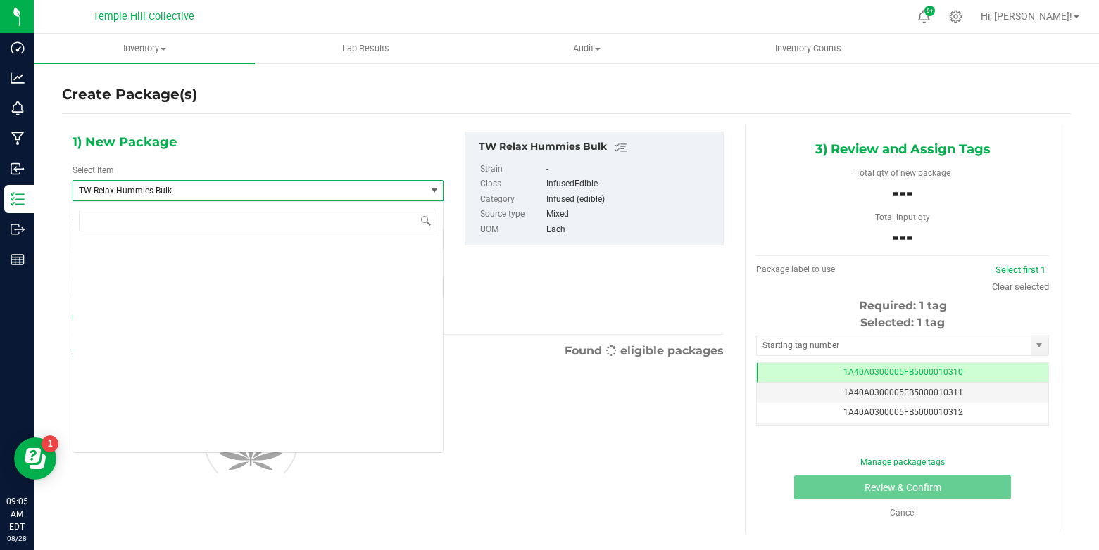
scroll to position [20315, 0]
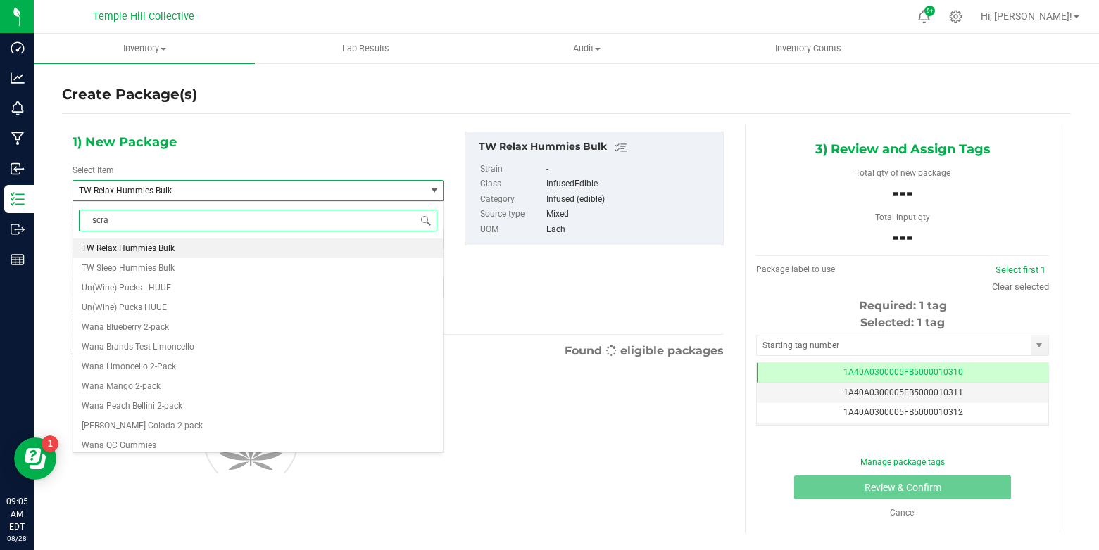
type input "scrap"
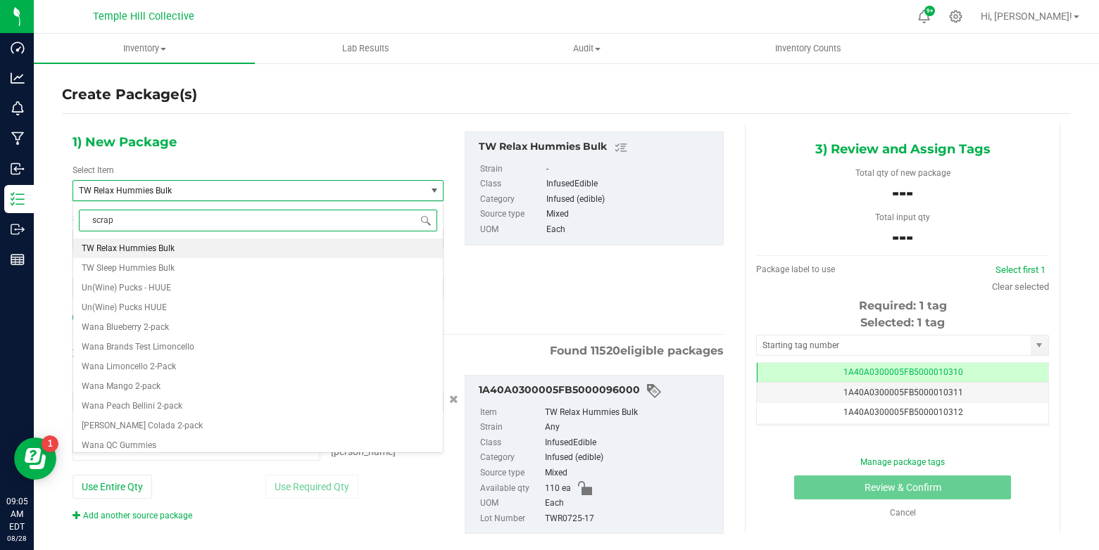
type input "0 ea"
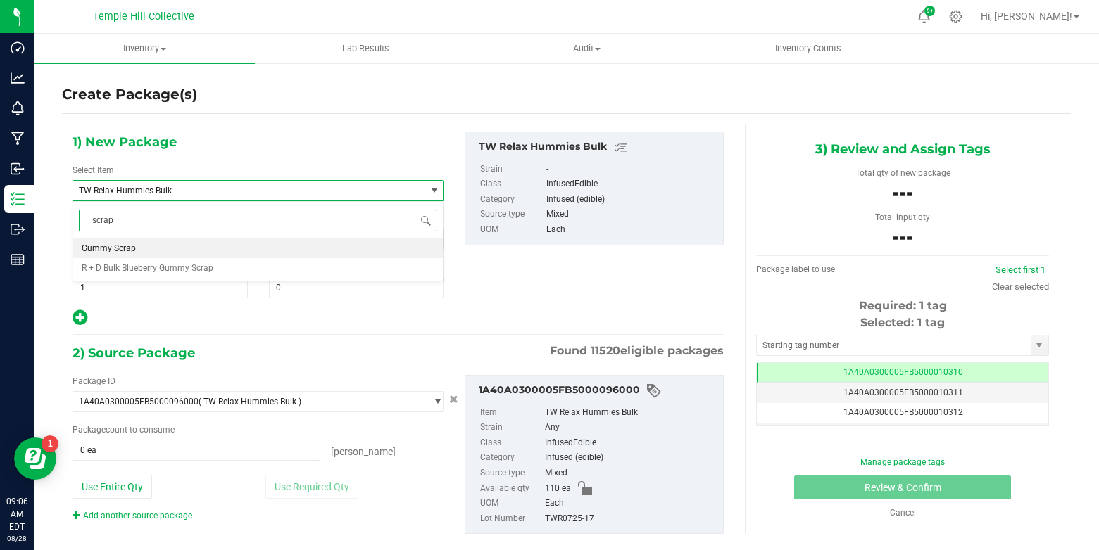
click at [118, 244] on span "Gummy Scrap" at bounding box center [109, 248] width 54 height 10
type input "0.0000"
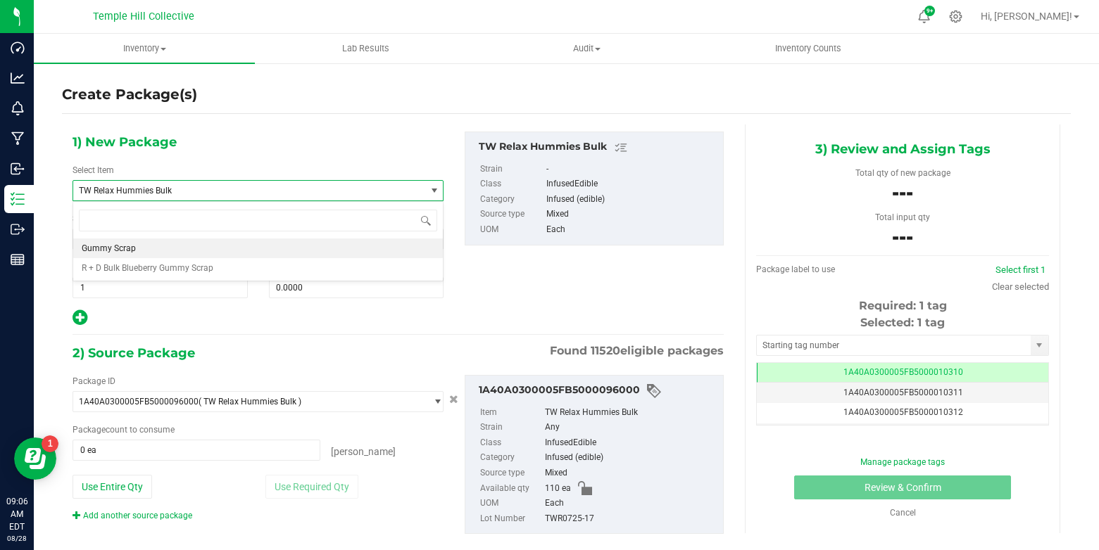
scroll to position [8808, 0]
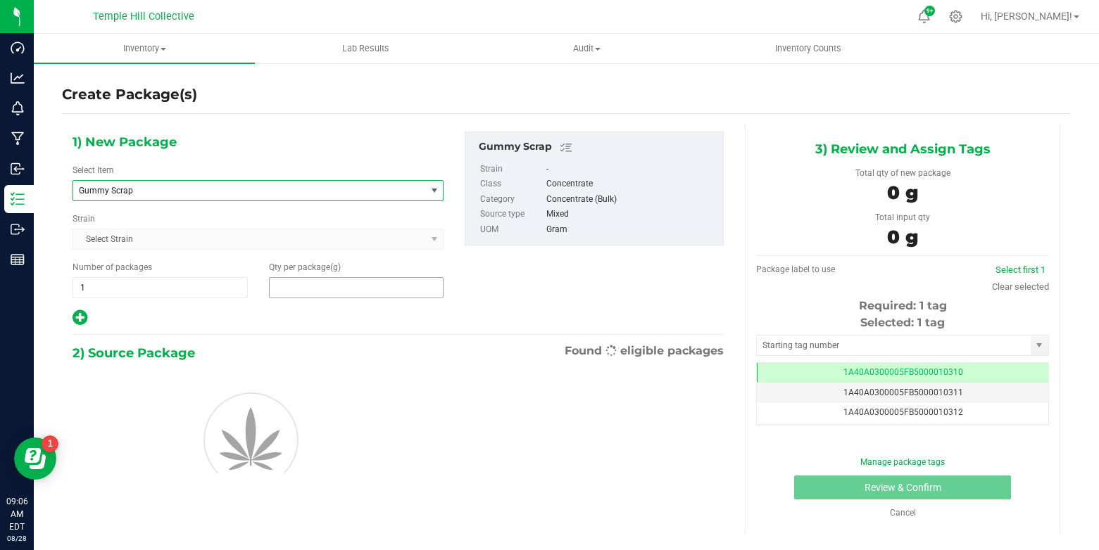
click at [312, 284] on span at bounding box center [356, 287] width 175 height 21
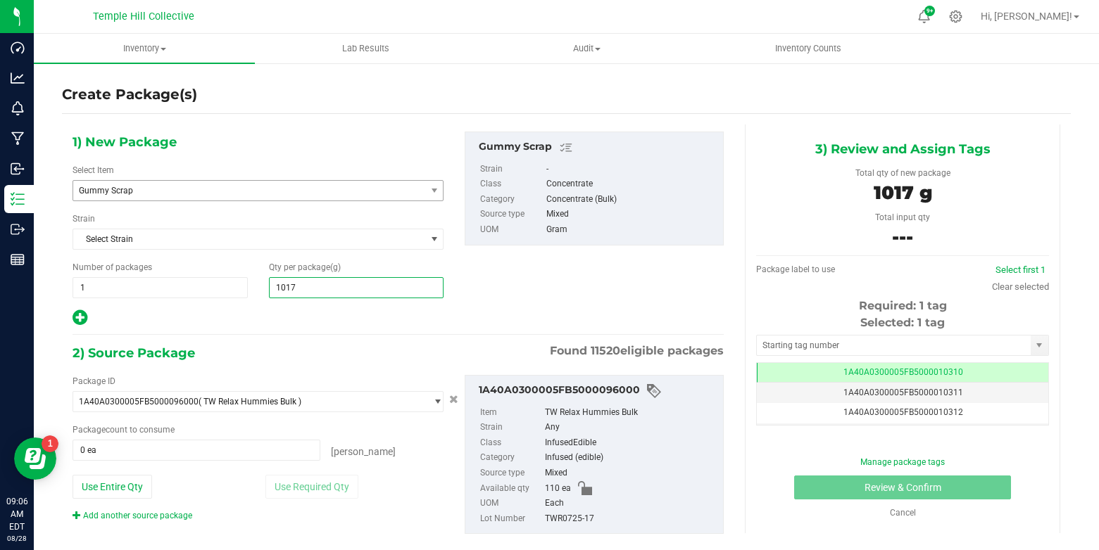
type input "10170"
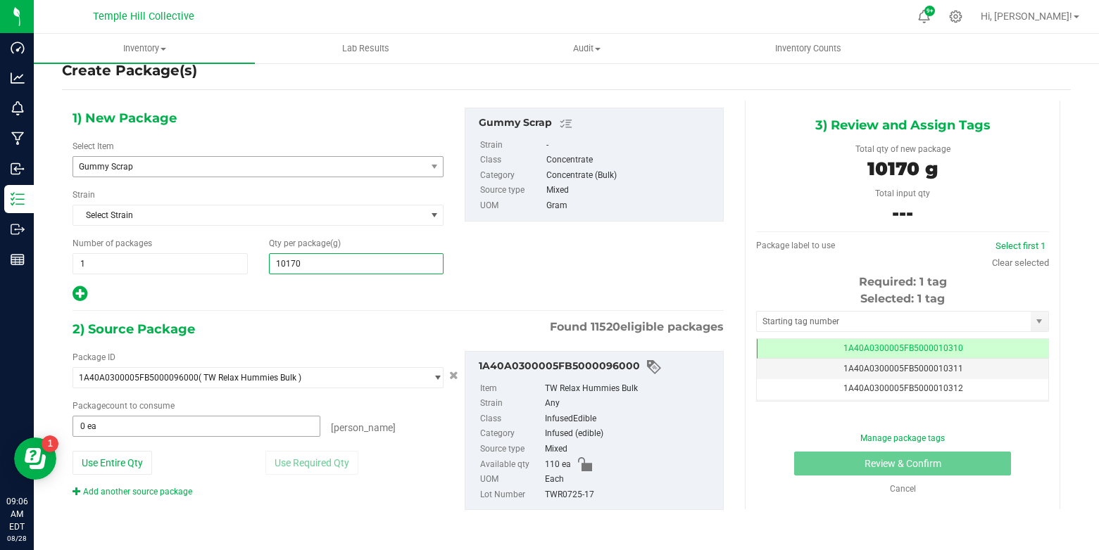
click at [204, 433] on input "0 ea" at bounding box center [196, 427] width 246 height 20
type input "10,170.0000"
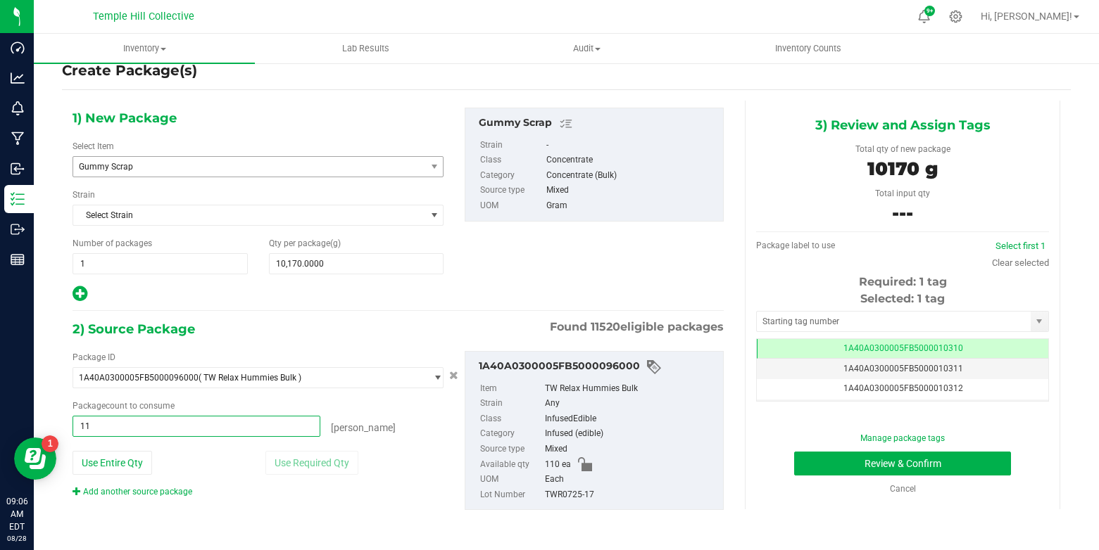
type input "110"
click at [406, 430] on div "[PERSON_NAME]" at bounding box center [382, 426] width 124 height 20
type input "110 ea"
click at [568, 493] on div "TWR0725-17" at bounding box center [631, 495] width 172 height 15
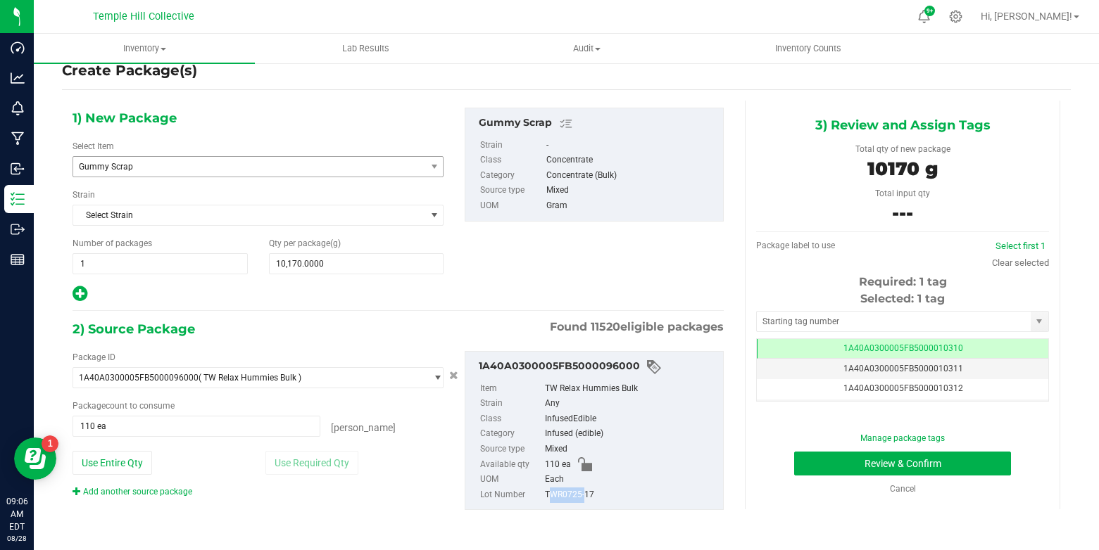
click at [568, 493] on div "TWR0725-17" at bounding box center [631, 495] width 172 height 15
copy div "TWR0725-17"
click at [815, 324] on input "text" at bounding box center [894, 322] width 274 height 20
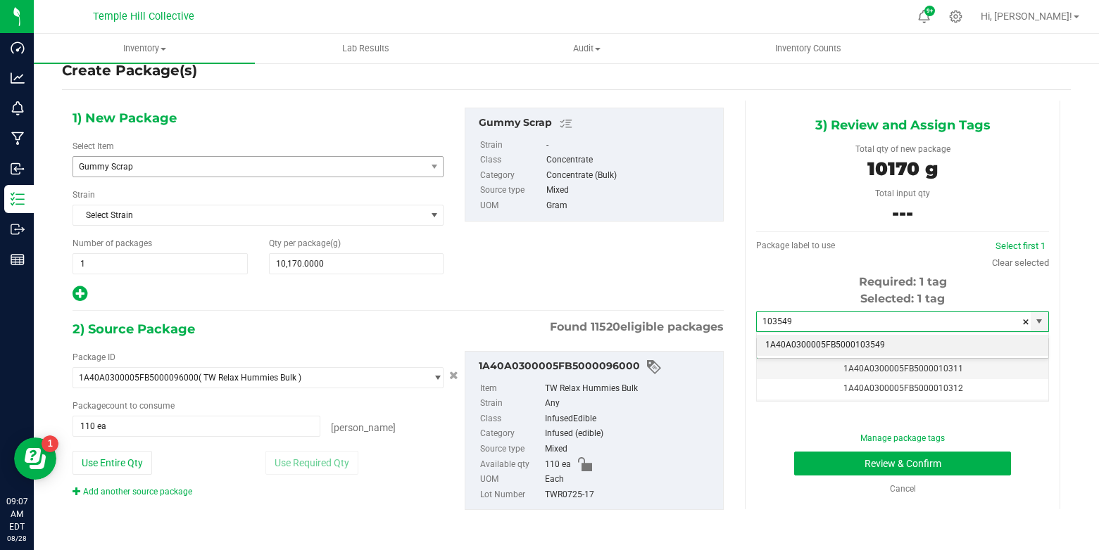
click at [837, 339] on li "1A40A0300005FB5000103549" at bounding box center [902, 345] width 291 height 21
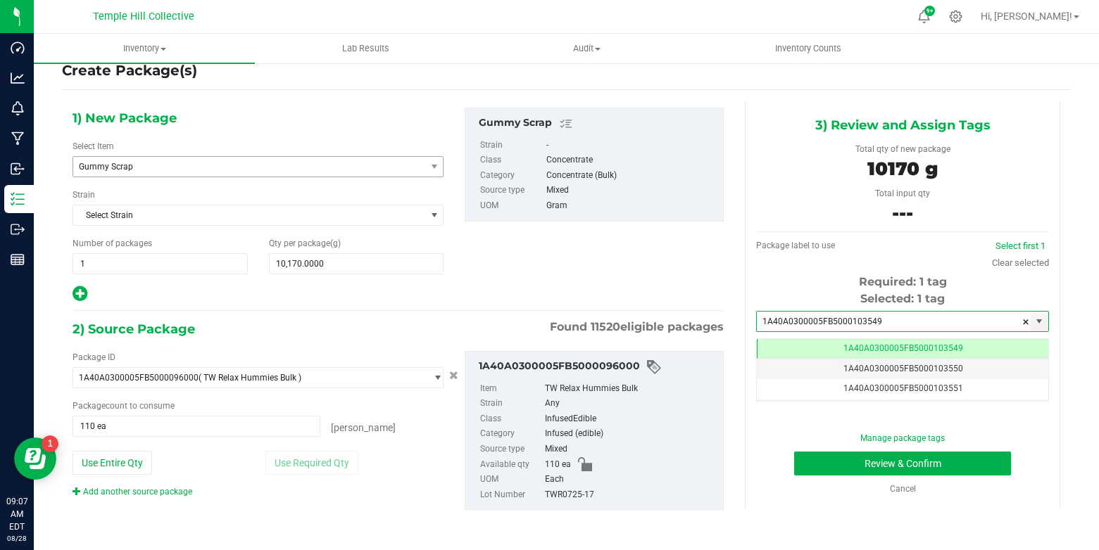
scroll to position [0, -1]
type input "1A40A0300005FB5000103549"
click at [823, 467] on button "Review & Confirm" at bounding box center [902, 464] width 217 height 24
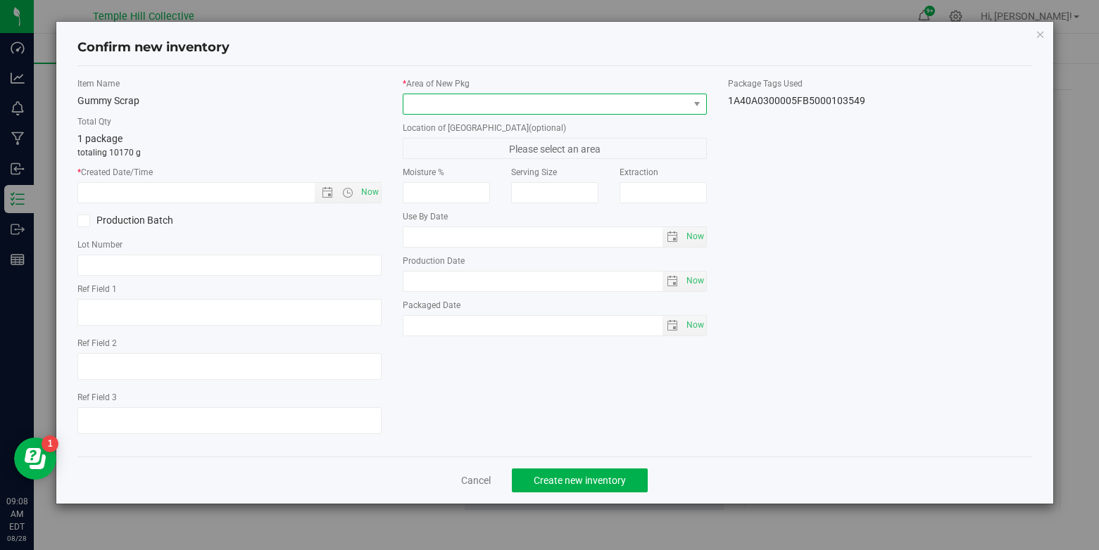
click at [619, 99] on span at bounding box center [545, 104] width 285 height 20
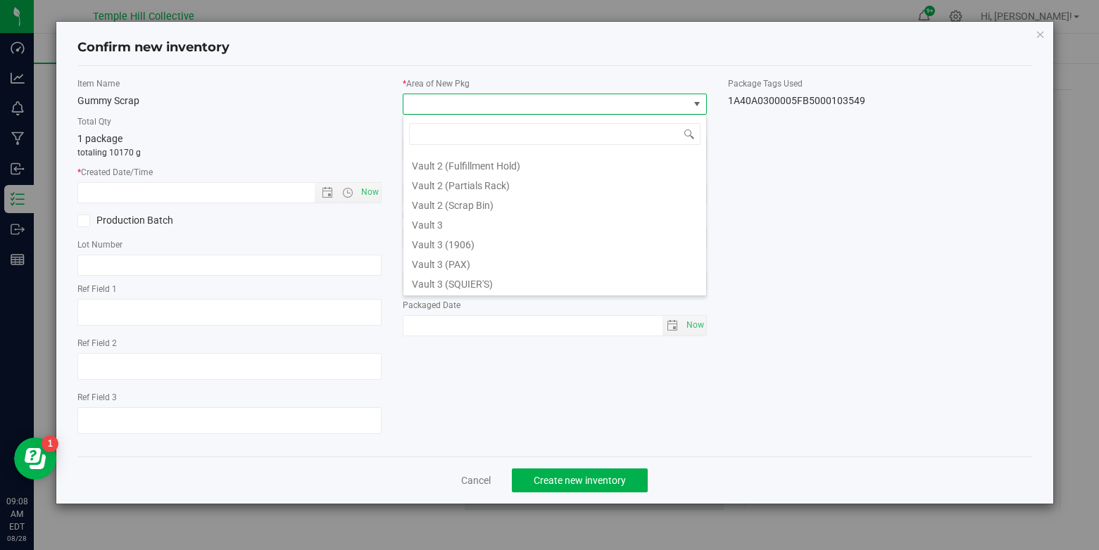
scroll to position [565, 0]
click at [449, 210] on li "Vault 2 (Scrap Bin)" at bounding box center [554, 208] width 303 height 20
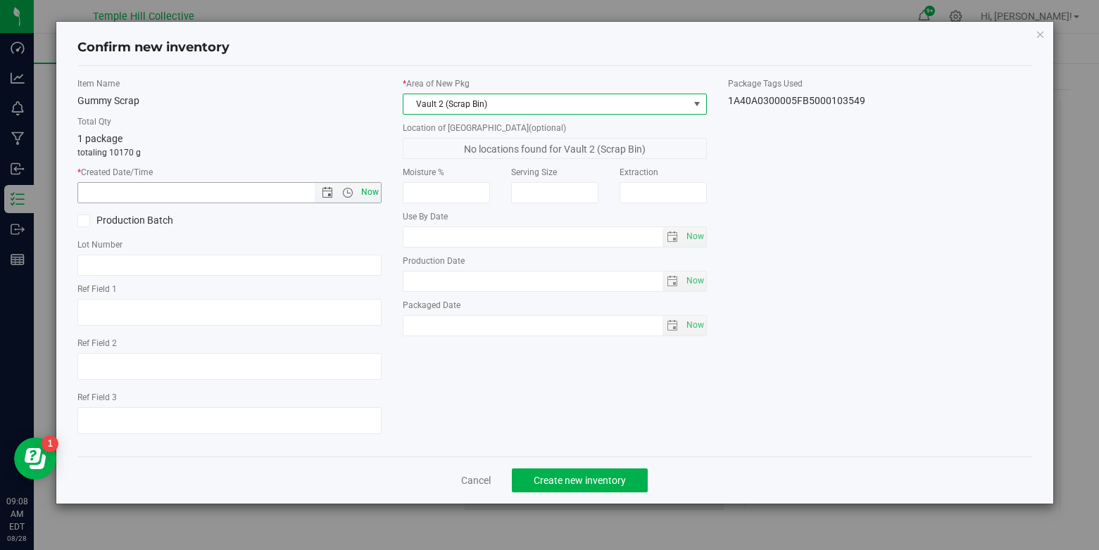
click at [368, 191] on span "Now" at bounding box center [370, 192] width 24 height 20
type input "[DATE] 9:08 AM"
click at [590, 481] on span "Create new inventory" at bounding box center [579, 480] width 92 height 11
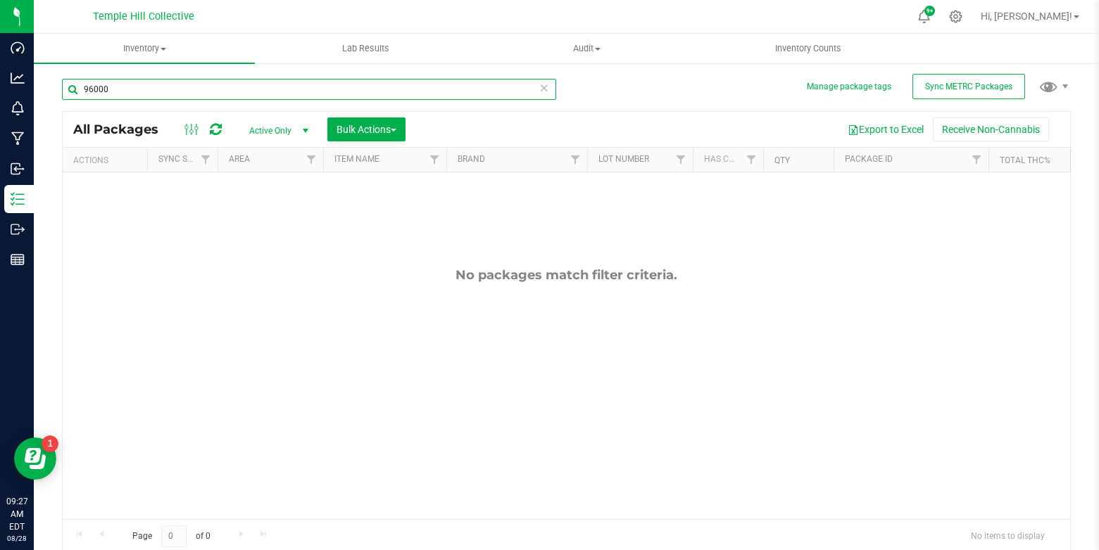
click at [177, 97] on input "96000" at bounding box center [309, 89] width 494 height 21
click at [128, 85] on input "96000" at bounding box center [309, 89] width 494 height 21
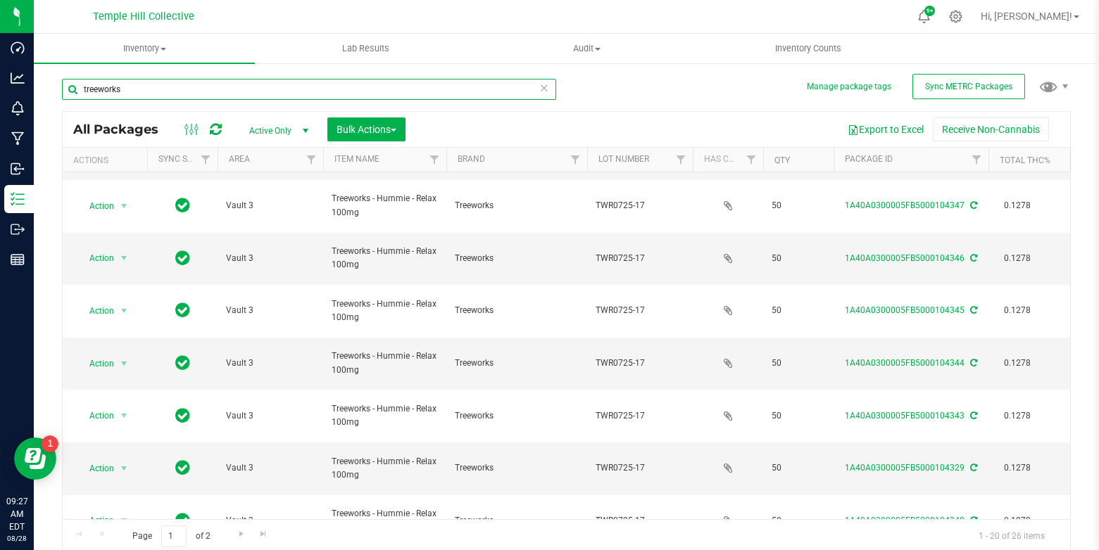
scroll to position [432, 0]
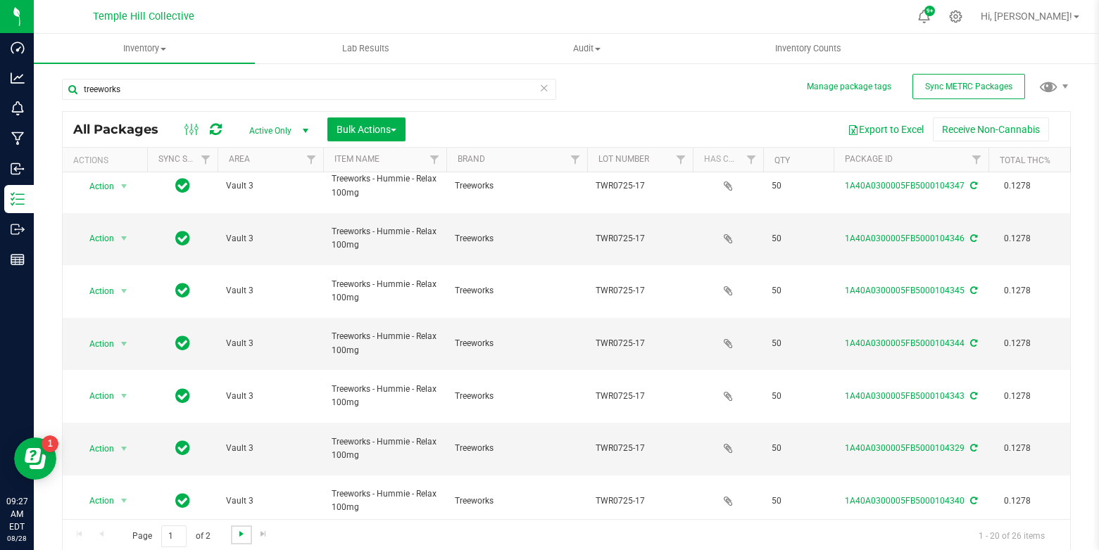
click at [239, 530] on span "Go to the next page" at bounding box center [241, 533] width 11 height 11
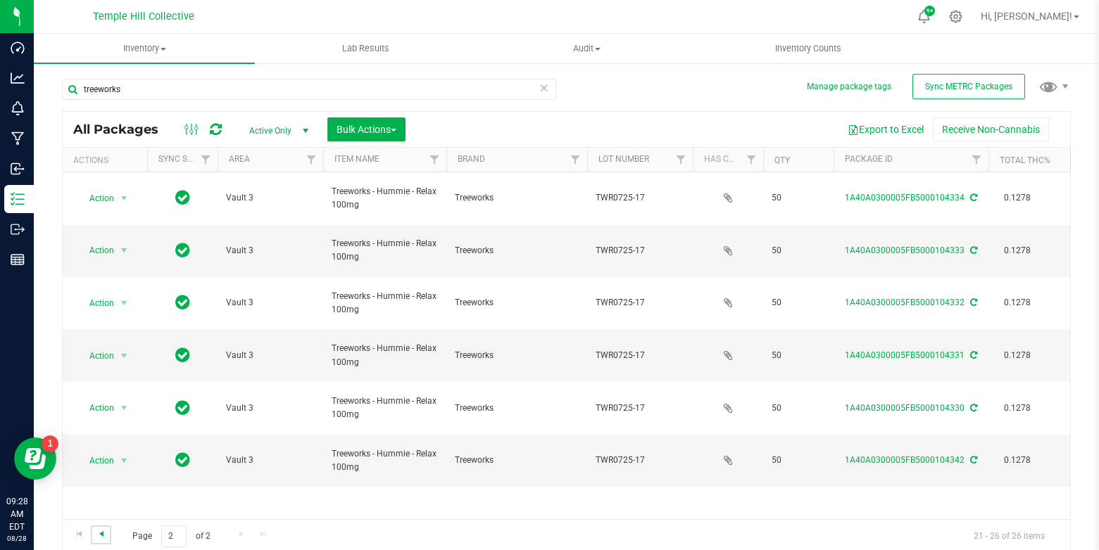
click at [99, 534] on span "Go to the previous page" at bounding box center [101, 533] width 11 height 11
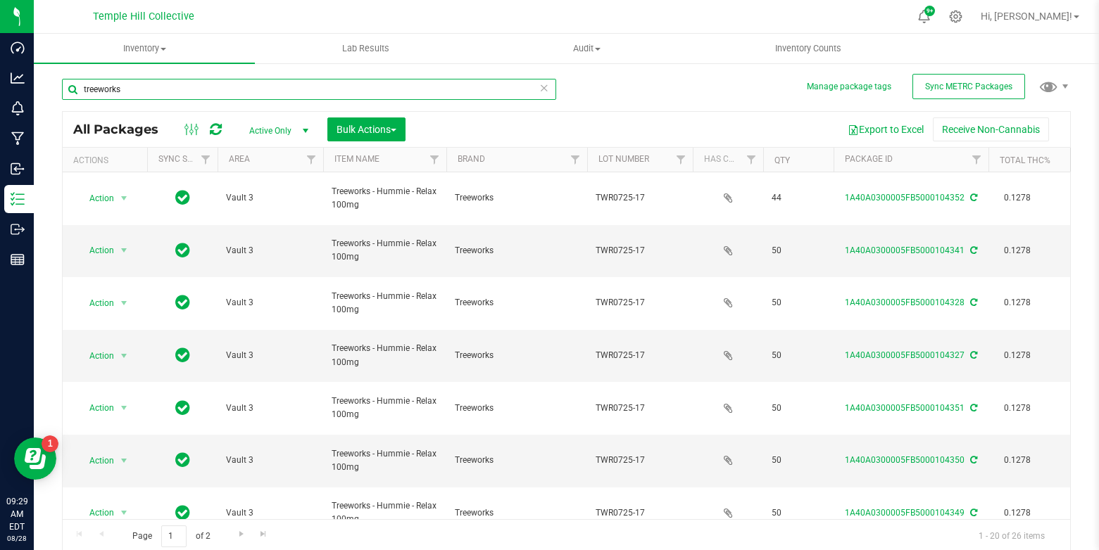
click at [163, 93] on input "treeworks" at bounding box center [309, 89] width 494 height 21
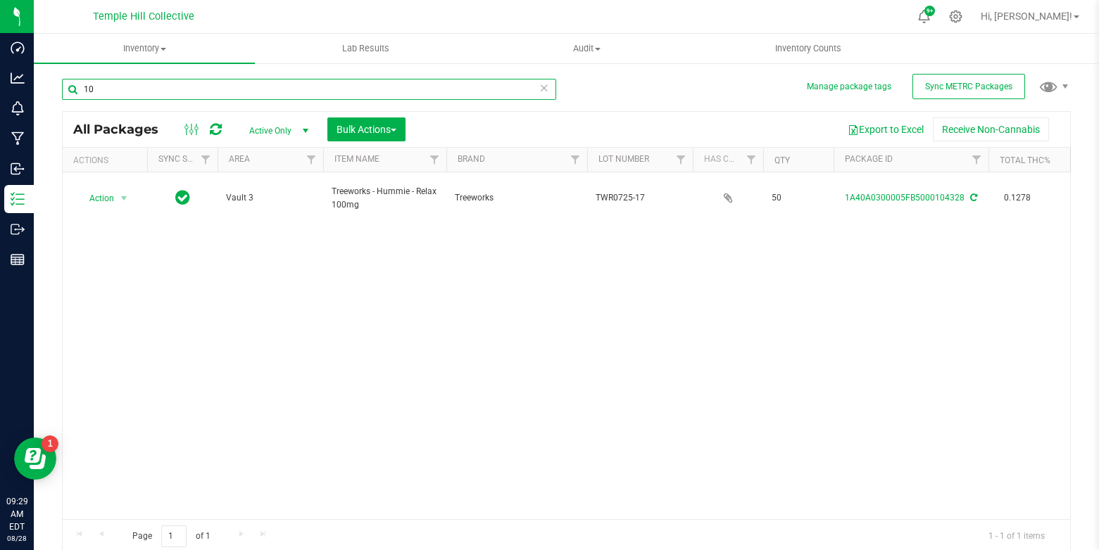
type input "1"
